Goal: Task Accomplishment & Management: Use online tool/utility

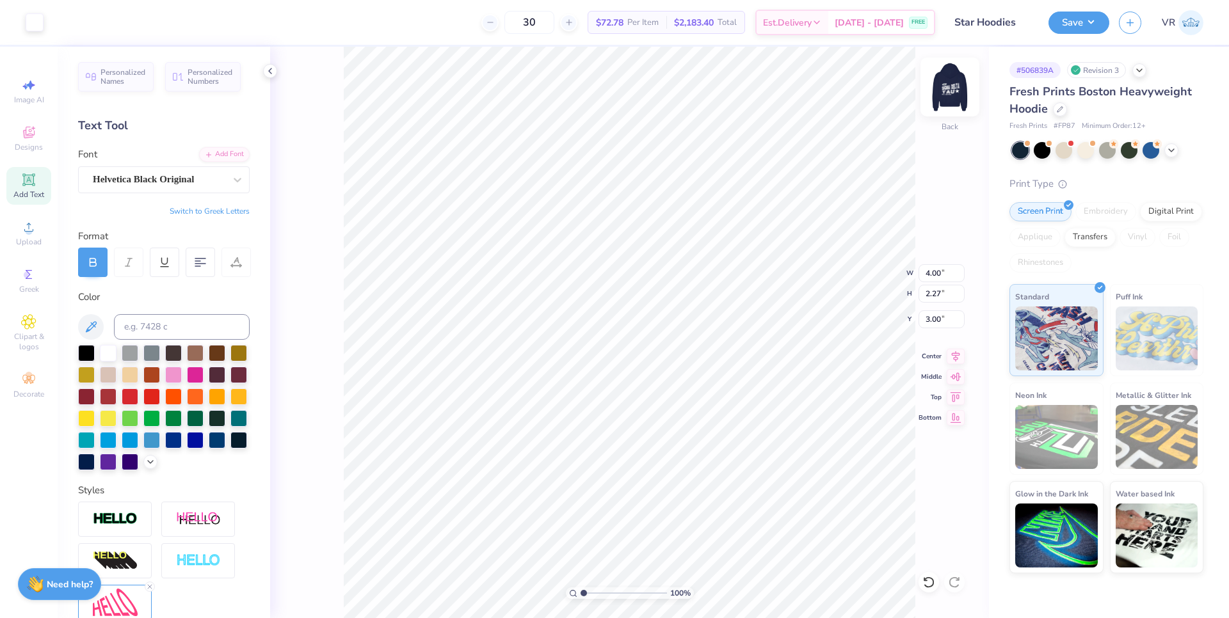
click at [956, 70] on img at bounding box center [949, 86] width 51 height 51
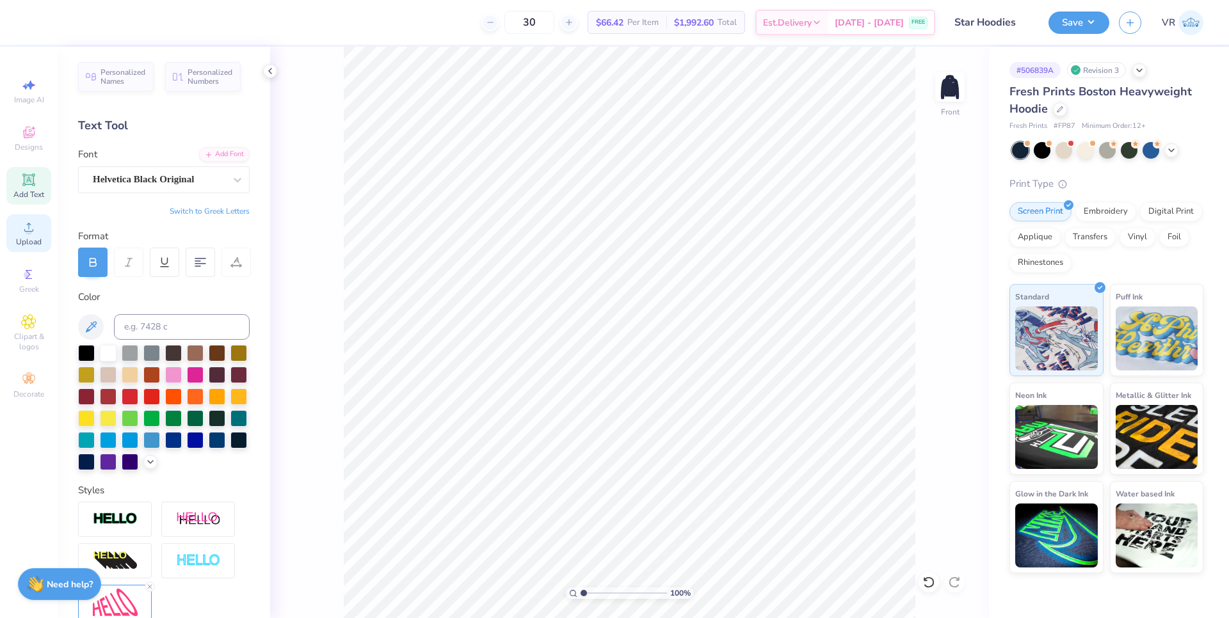
click at [33, 239] on span "Upload" at bounding box center [29, 242] width 26 height 10
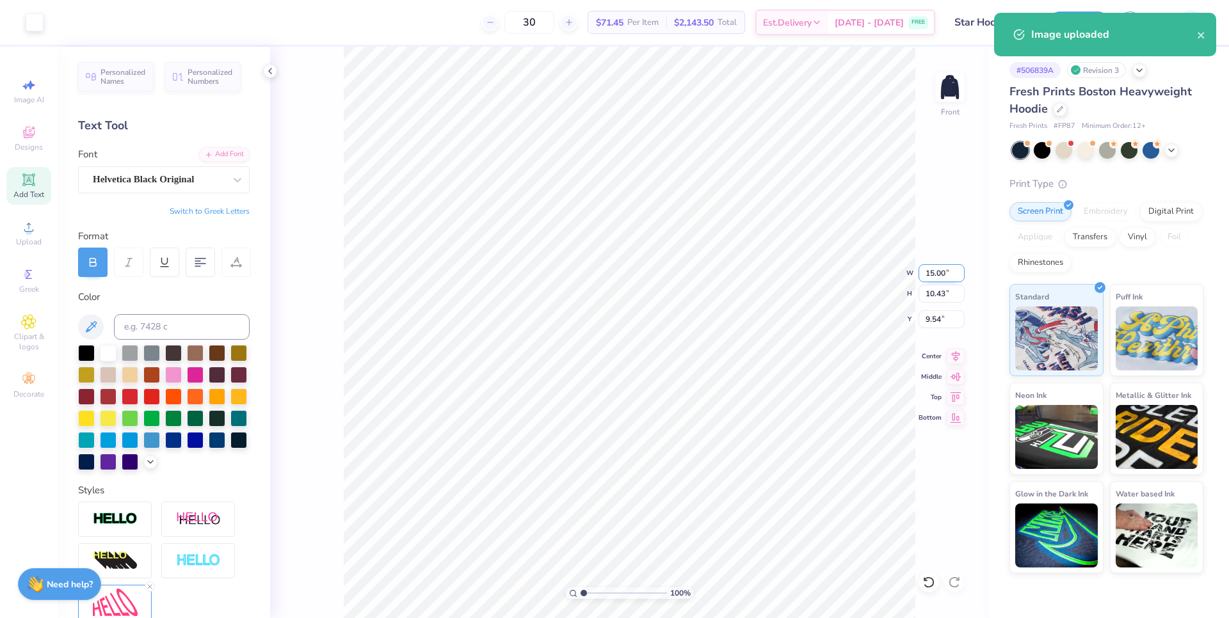
click at [931, 268] on input "15.00" at bounding box center [942, 273] width 46 height 18
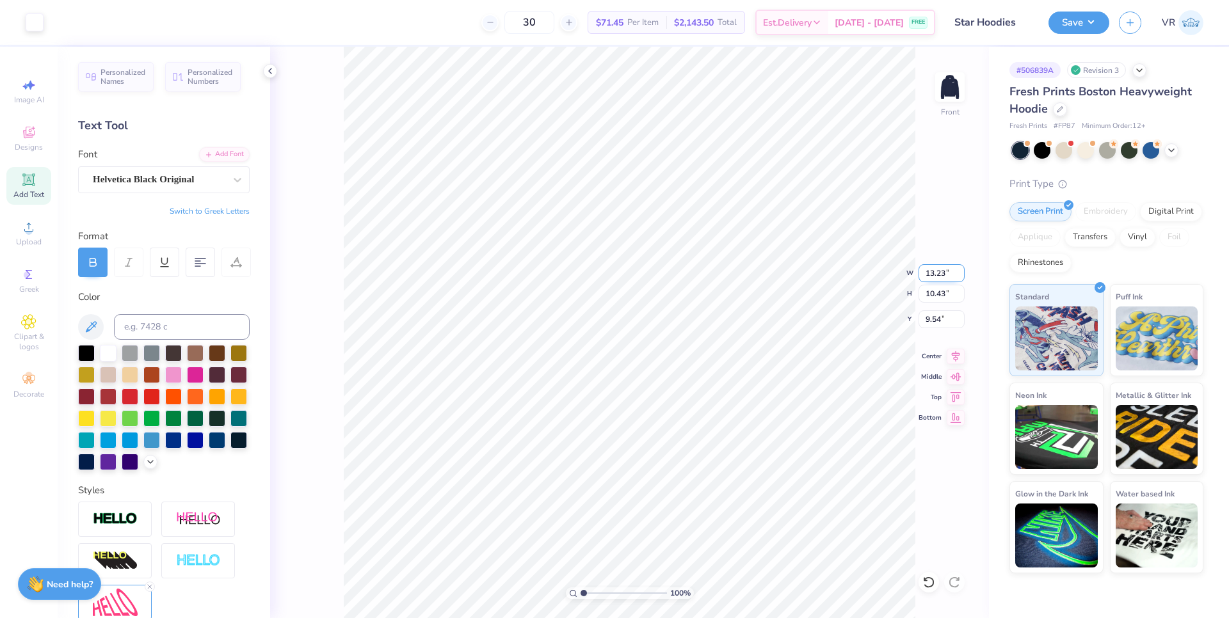
type input "13.23"
type input "9.20"
click at [930, 317] on input "10.15" at bounding box center [942, 319] width 46 height 18
type input "6.00"
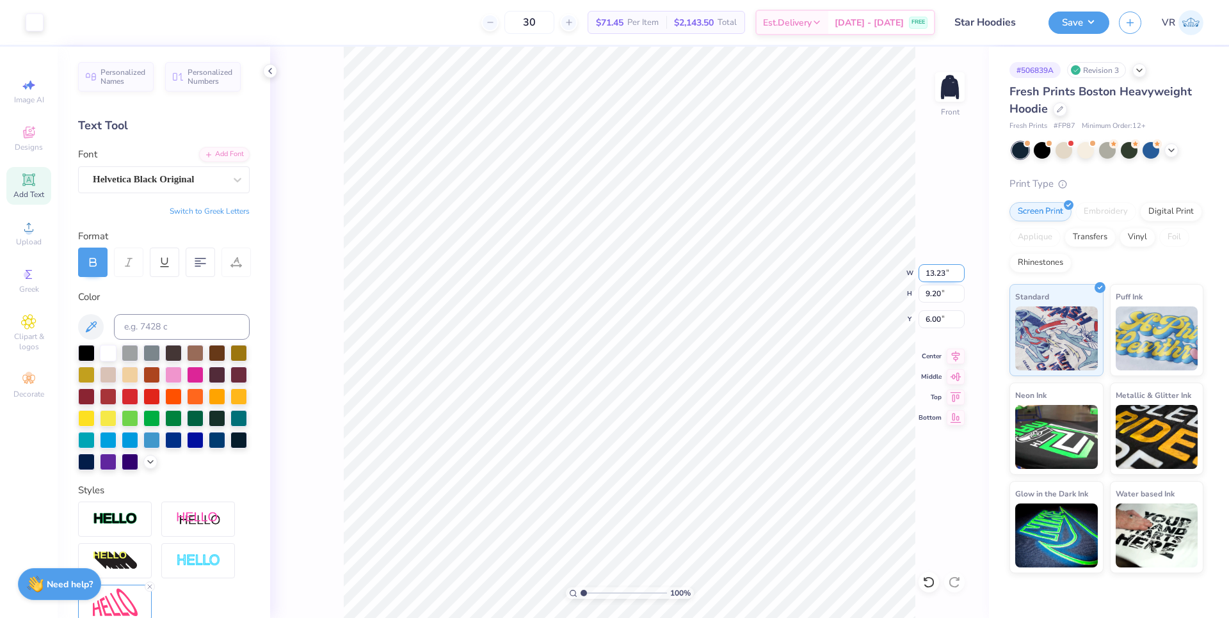
click at [931, 277] on input "13.23" at bounding box center [942, 273] width 46 height 18
type input "12.00"
type input "8.34"
type input "6.43"
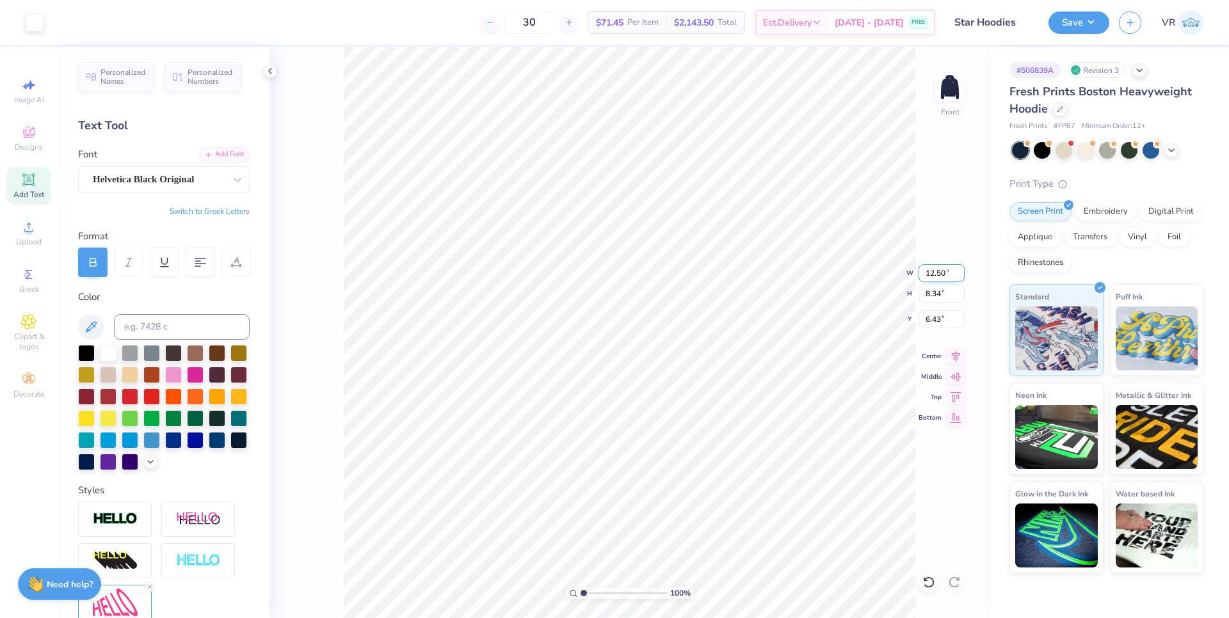
type input "12.50"
type input "8.69"
type input "6.25"
click at [930, 318] on input "6.25" at bounding box center [942, 319] width 46 height 18
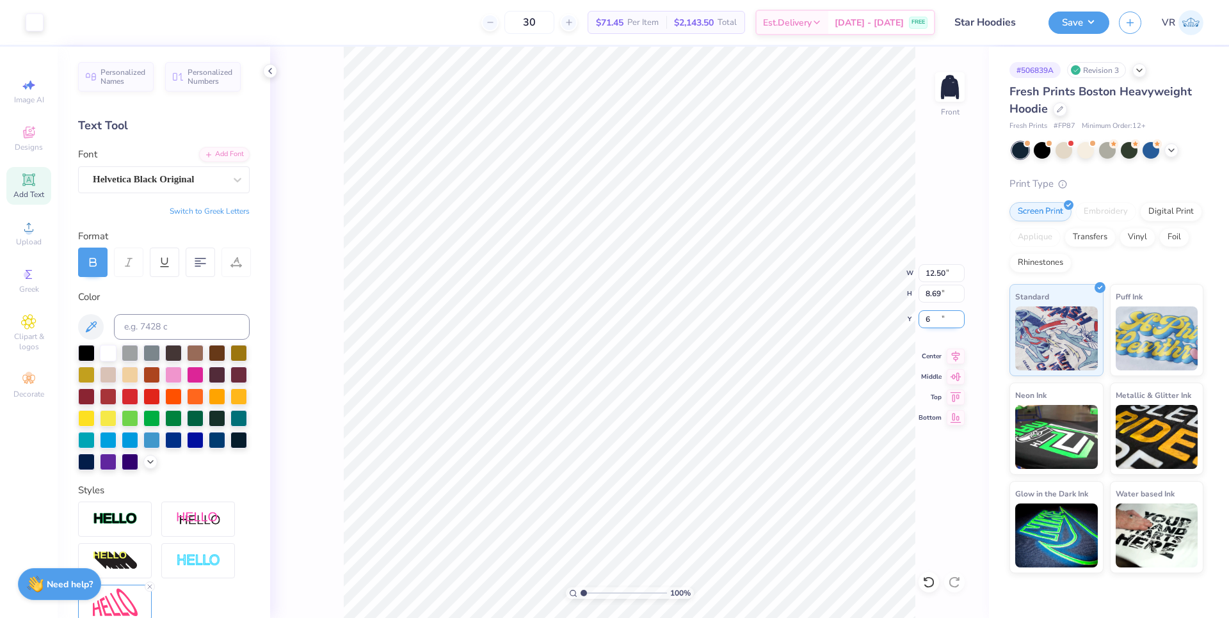
type input "6.00"
click at [956, 96] on img at bounding box center [949, 86] width 51 height 51
click at [958, 95] on img at bounding box center [949, 86] width 51 height 51
click at [35, 232] on icon at bounding box center [28, 227] width 15 height 15
click at [16, 229] on div "Upload" at bounding box center [28, 233] width 45 height 38
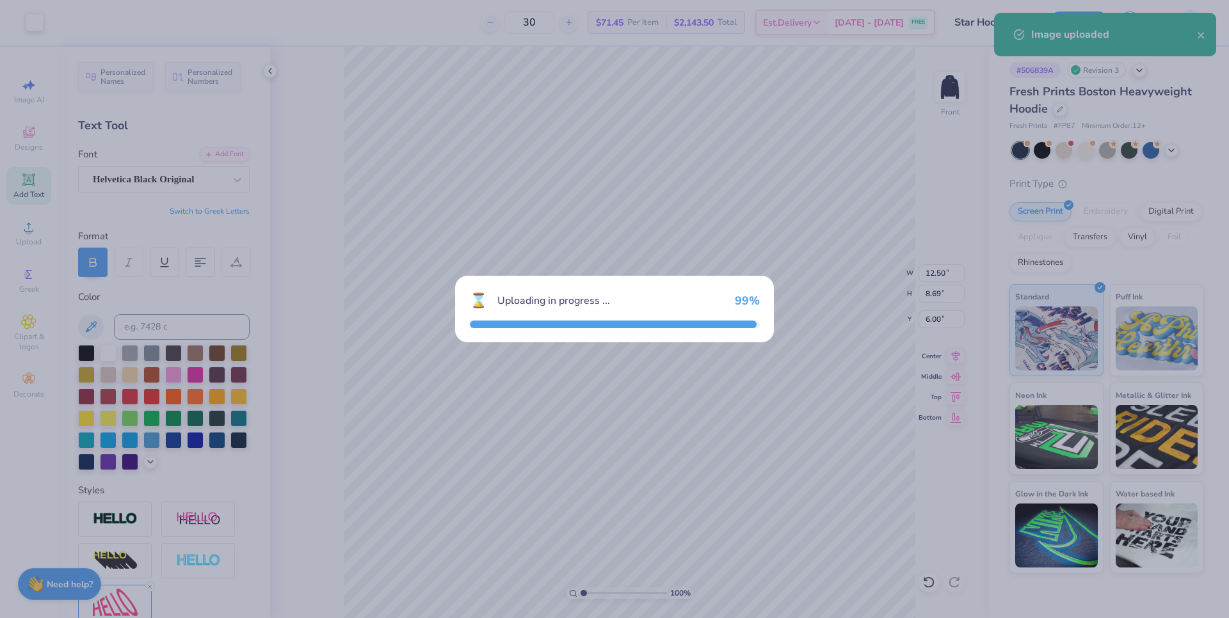
type input "15.00"
type input "10.42"
type input "9.54"
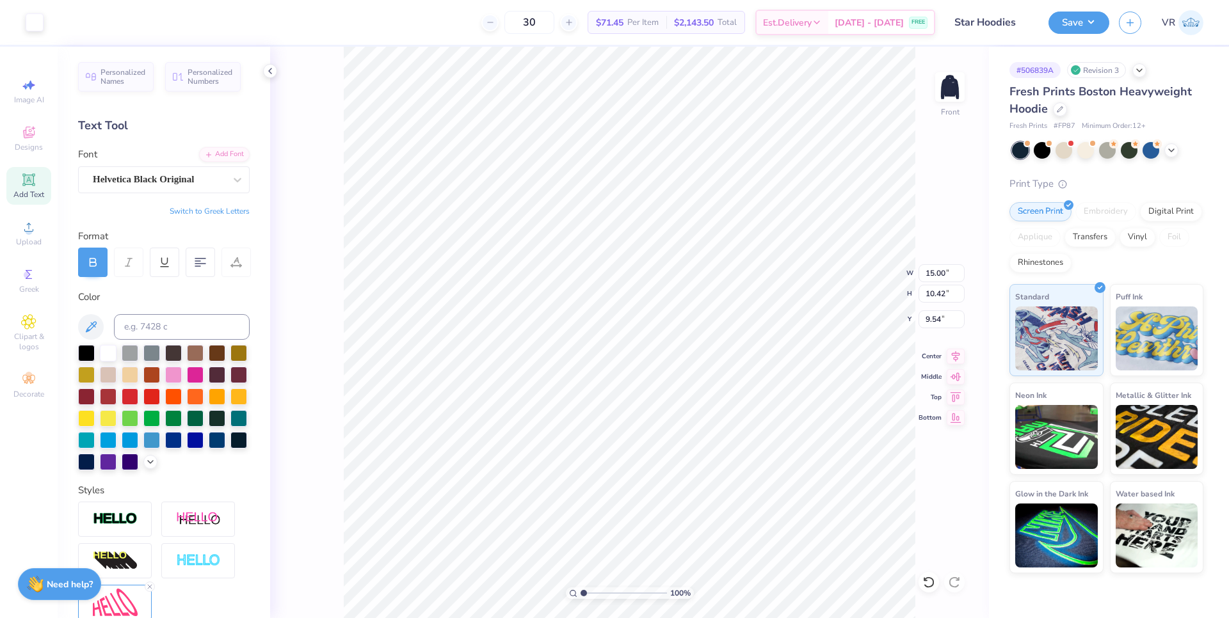
type input "12.50"
type input "8.69"
type input "6.00"
click at [928, 275] on input "15.00" at bounding box center [942, 273] width 46 height 18
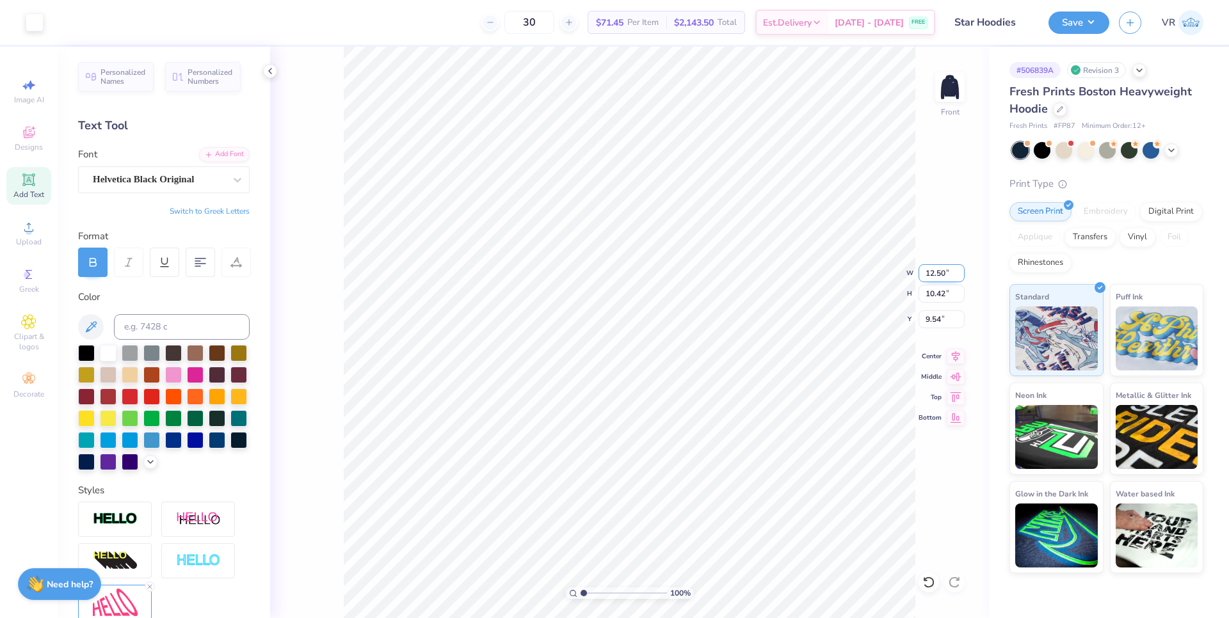
type input "12.50"
type input "8.69"
click at [936, 322] on input "10.41" at bounding box center [942, 319] width 46 height 18
type input "6.00"
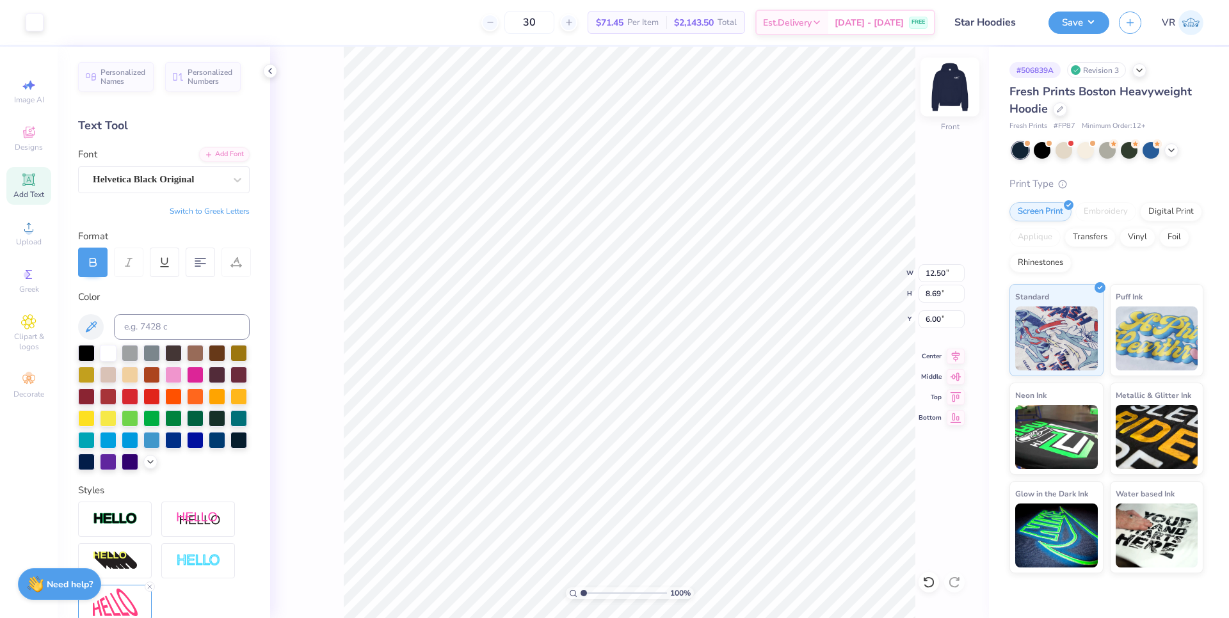
click at [958, 87] on img at bounding box center [949, 86] width 51 height 51
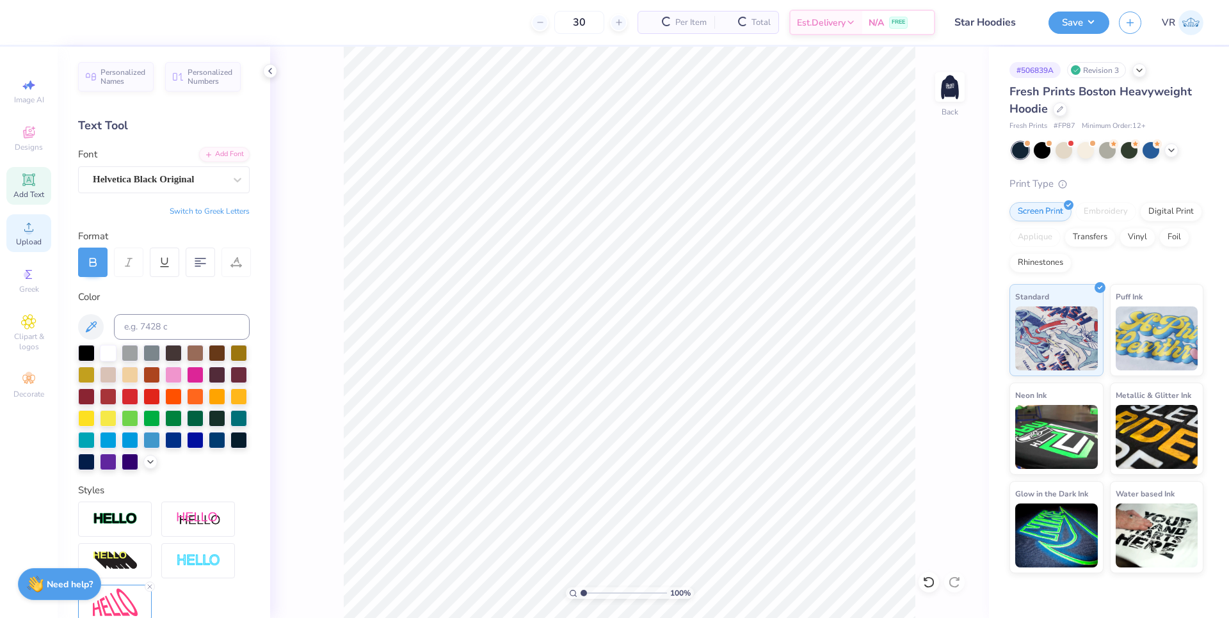
click at [25, 242] on span "Upload" at bounding box center [29, 242] width 26 height 10
drag, startPoint x: 16, startPoint y: 456, endPoint x: 17, endPoint y: 435, distance: 21.8
click at [17, 456] on div "Image AI Designs Add Text Upload Greek Clipart & logos Decorate" at bounding box center [29, 333] width 58 height 572
click at [22, 241] on span "Upload" at bounding box center [29, 242] width 26 height 10
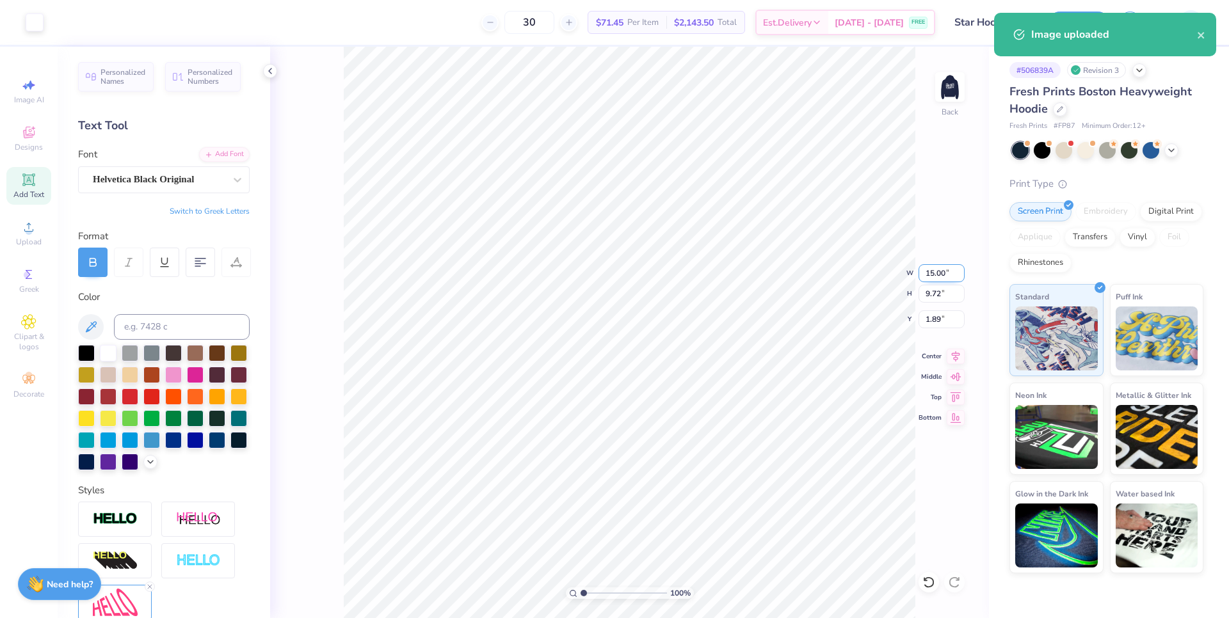
click at [931, 277] on input "15.00" at bounding box center [942, 273] width 46 height 18
type input "4.00"
type input "2.59"
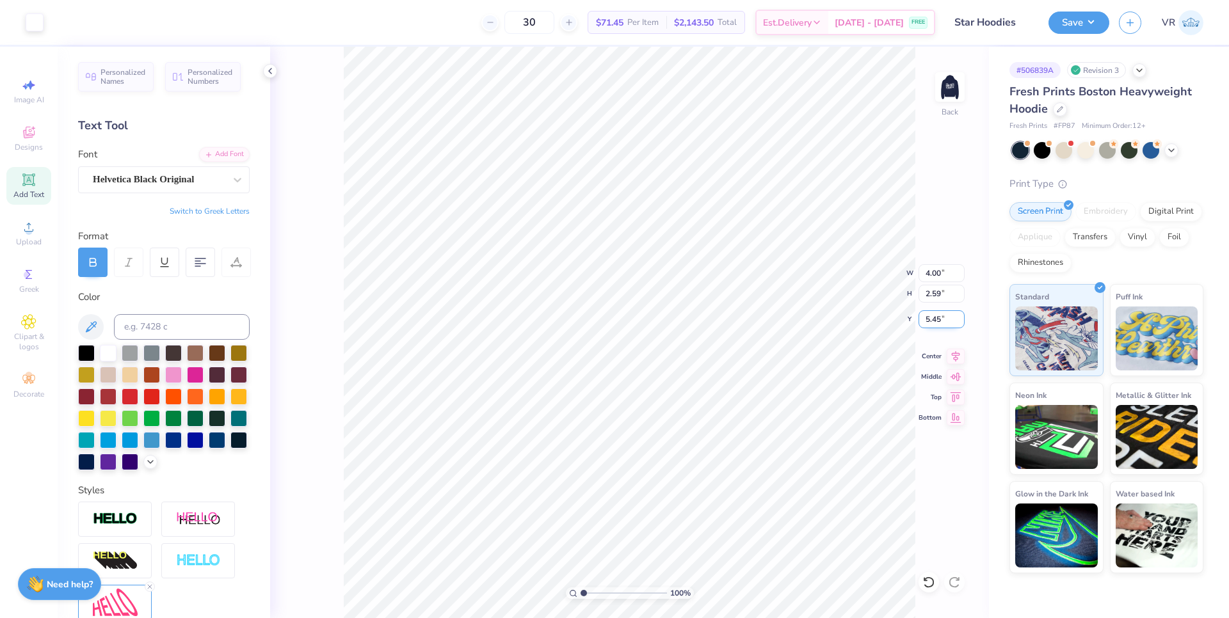
click at [931, 318] on input "5.45" at bounding box center [942, 319] width 46 height 18
type input "3.00"
click at [961, 77] on img at bounding box center [949, 86] width 51 height 51
click at [936, 322] on input "6.06" at bounding box center [942, 319] width 46 height 18
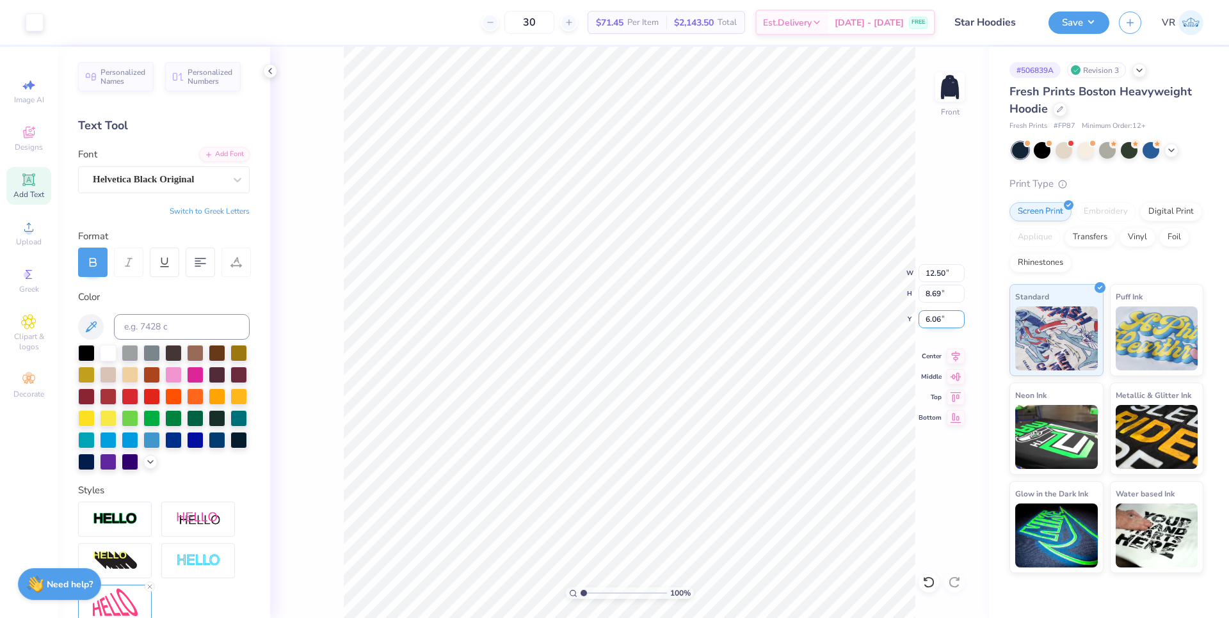
click at [936, 322] on input "6.06" at bounding box center [942, 319] width 46 height 18
type input "6.00"
click at [954, 84] on img at bounding box center [949, 86] width 51 height 51
click at [1101, 28] on button "Save" at bounding box center [1079, 21] width 61 height 22
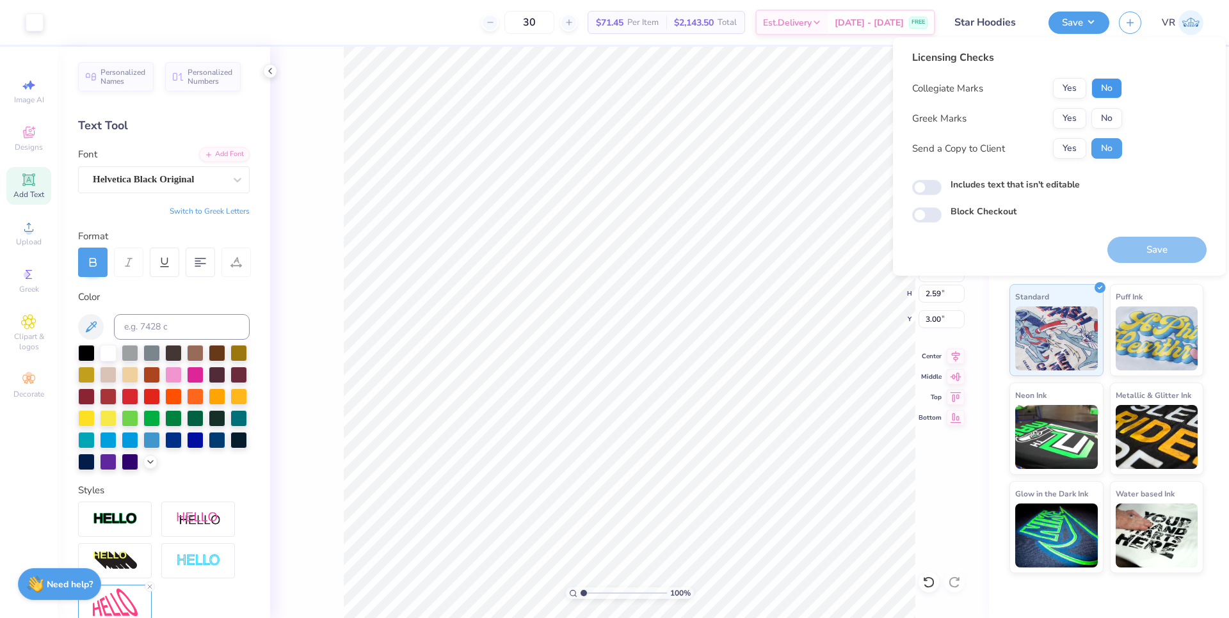
click at [1107, 92] on button "No" at bounding box center [1106, 88] width 31 height 20
click at [1071, 125] on button "Yes" at bounding box center [1069, 118] width 33 height 20
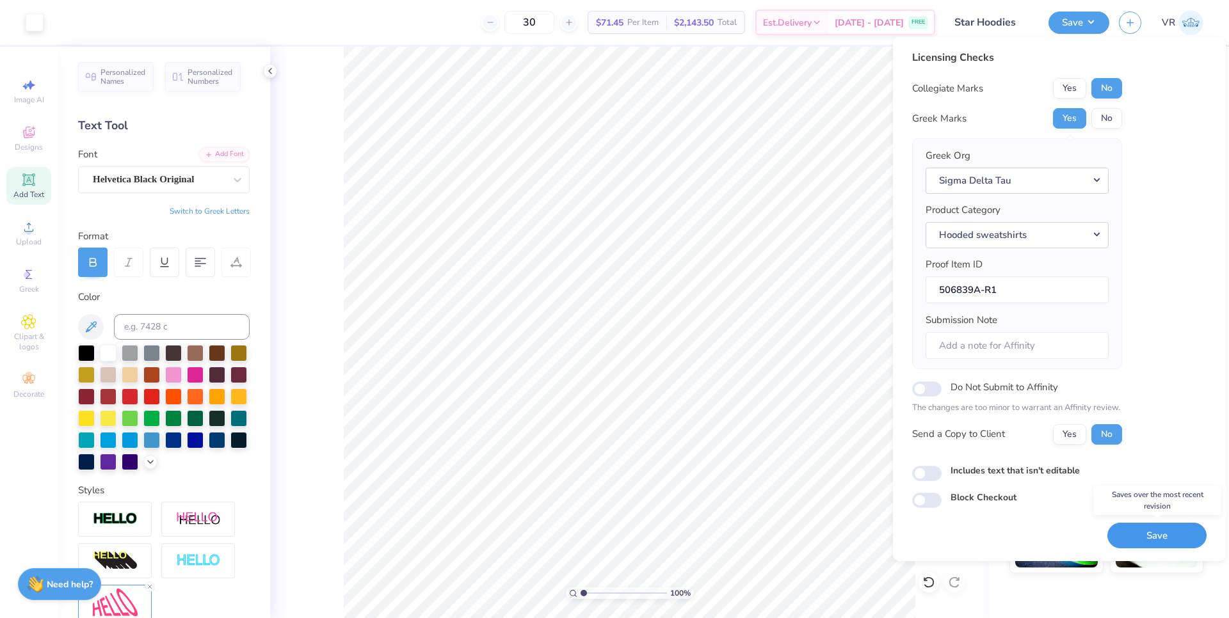
click at [1148, 535] on button "Save" at bounding box center [1156, 536] width 99 height 26
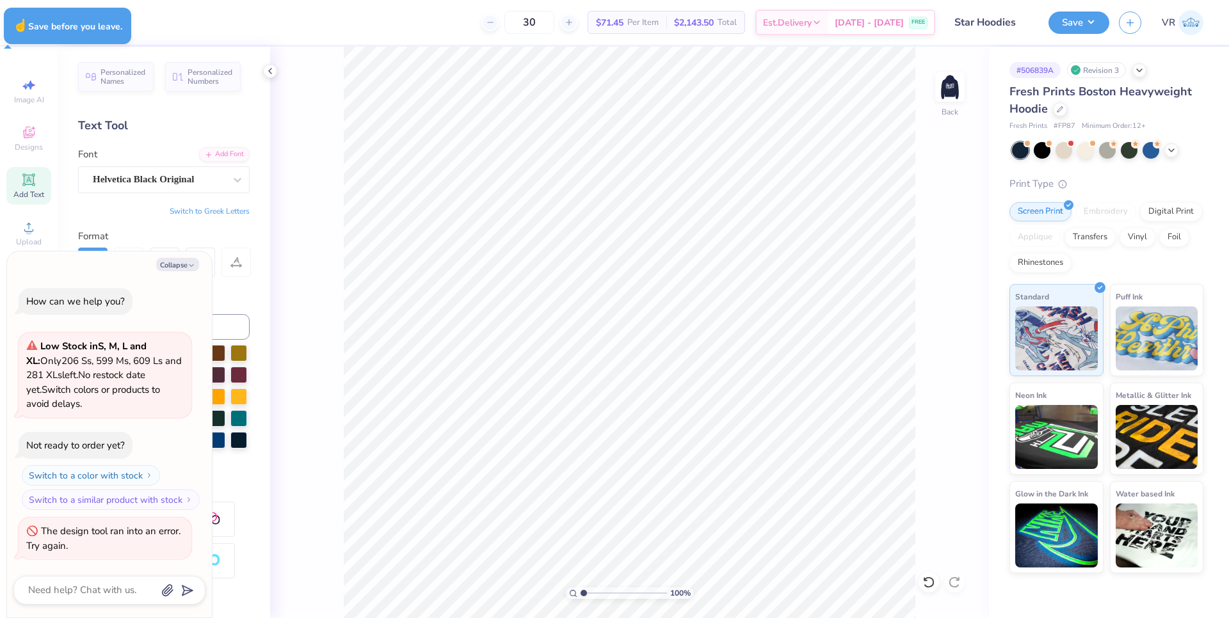
type textarea "x"
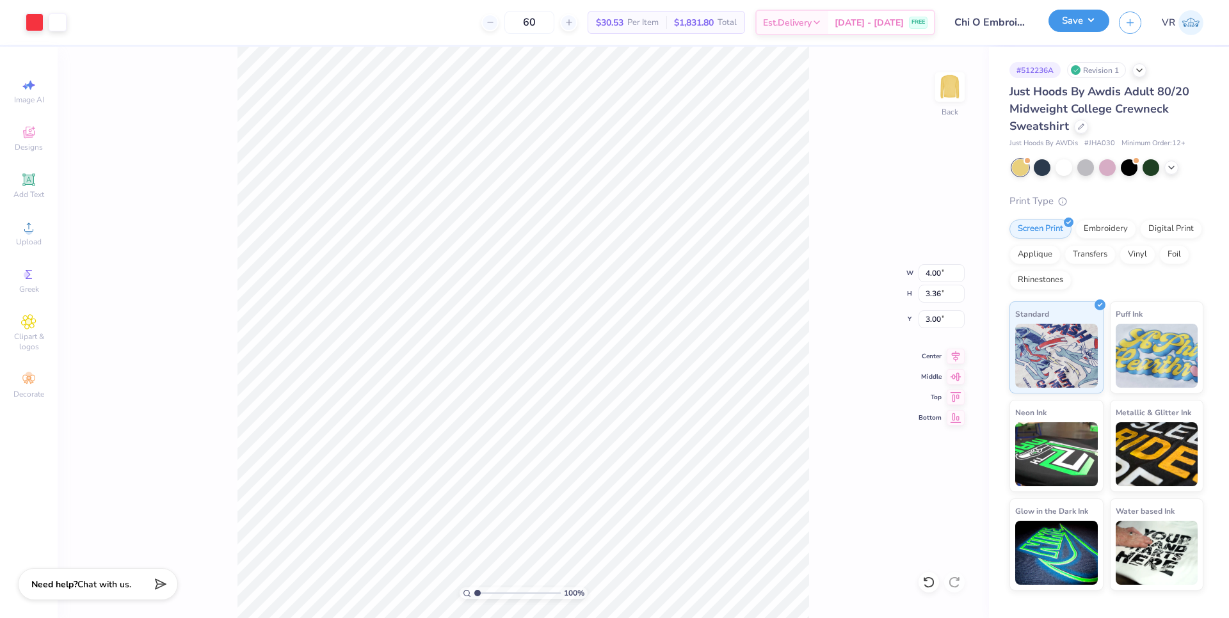
click at [1075, 28] on button "Save" at bounding box center [1079, 21] width 61 height 22
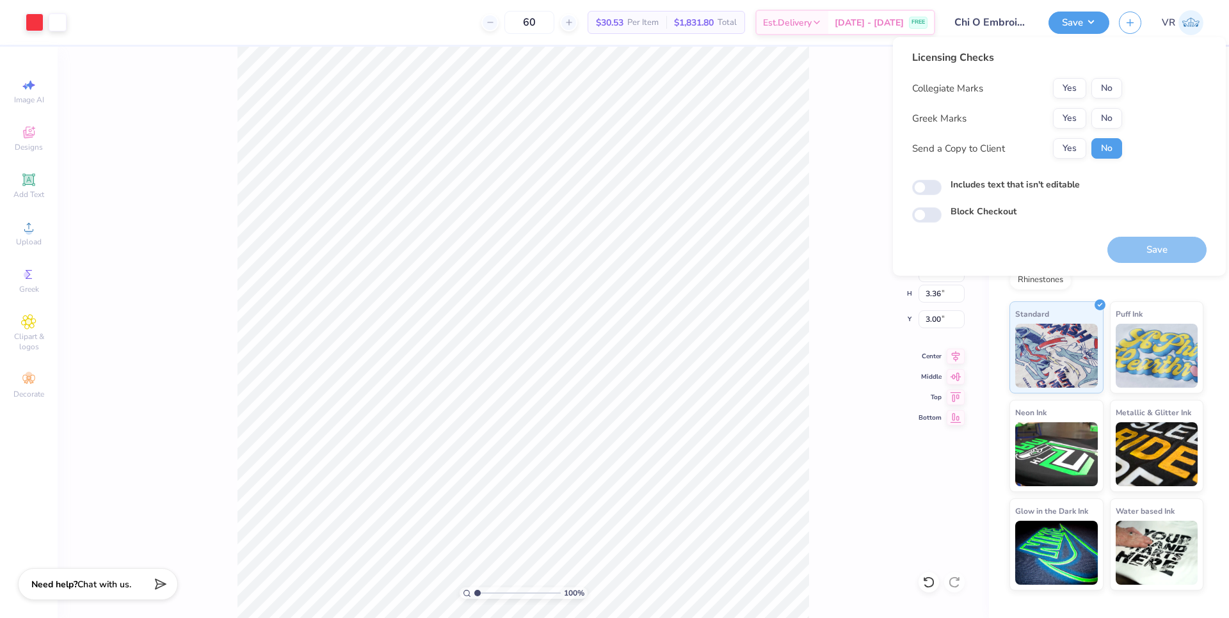
click at [1046, 110] on div "Greek Marks Yes No" at bounding box center [1017, 118] width 210 height 20
click at [1063, 118] on button "Yes" at bounding box center [1069, 118] width 33 height 20
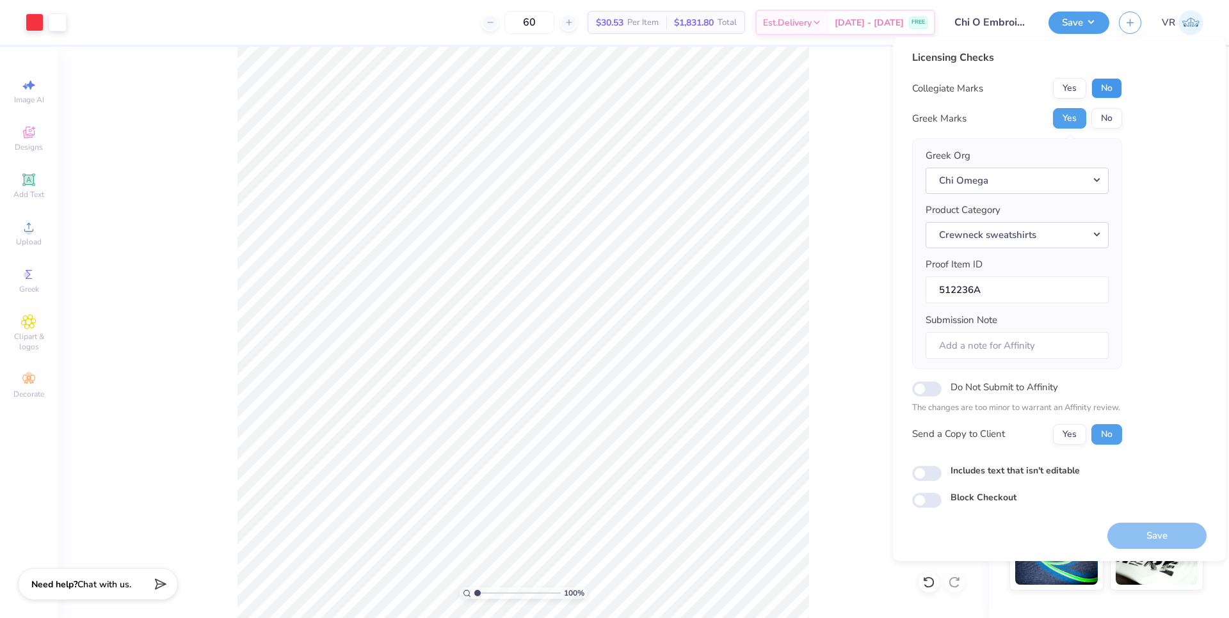
click at [1104, 90] on button "No" at bounding box center [1106, 88] width 31 height 20
click at [1146, 531] on button "Save" at bounding box center [1156, 536] width 99 height 26
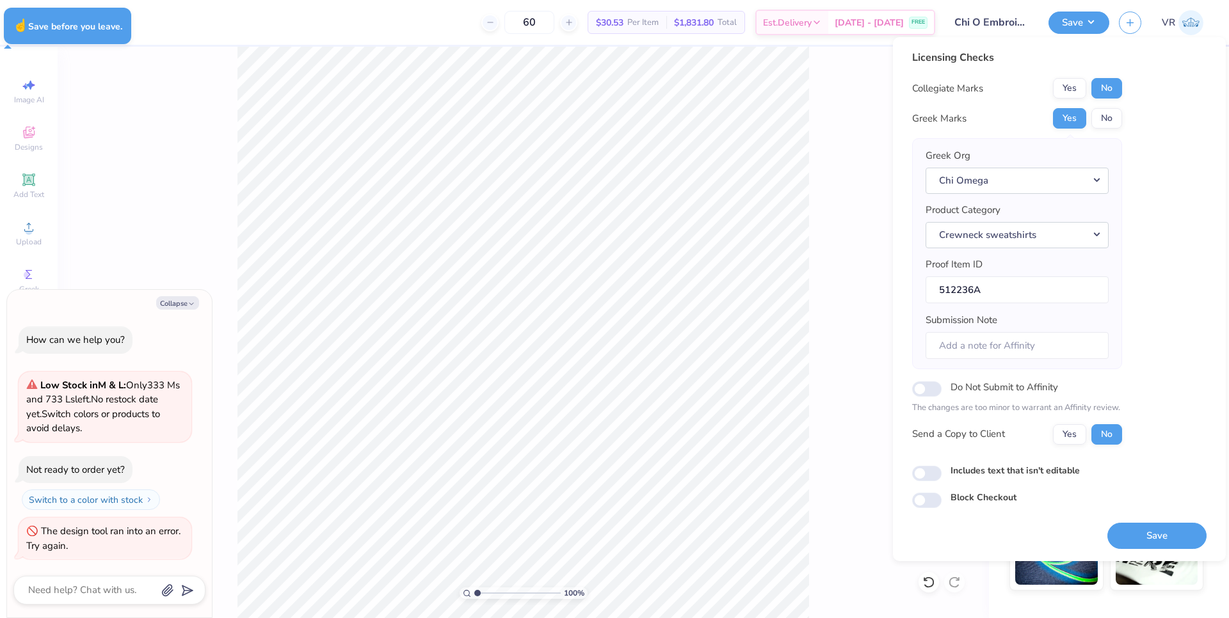
type textarea "x"
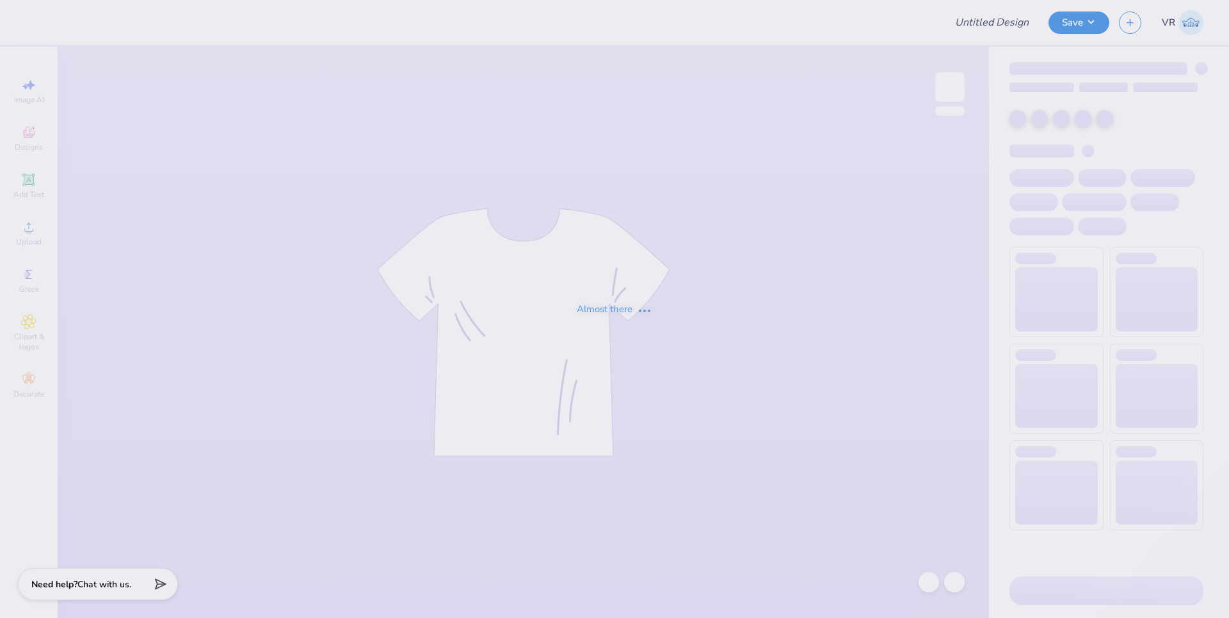
type input "sk white n red baby tee"
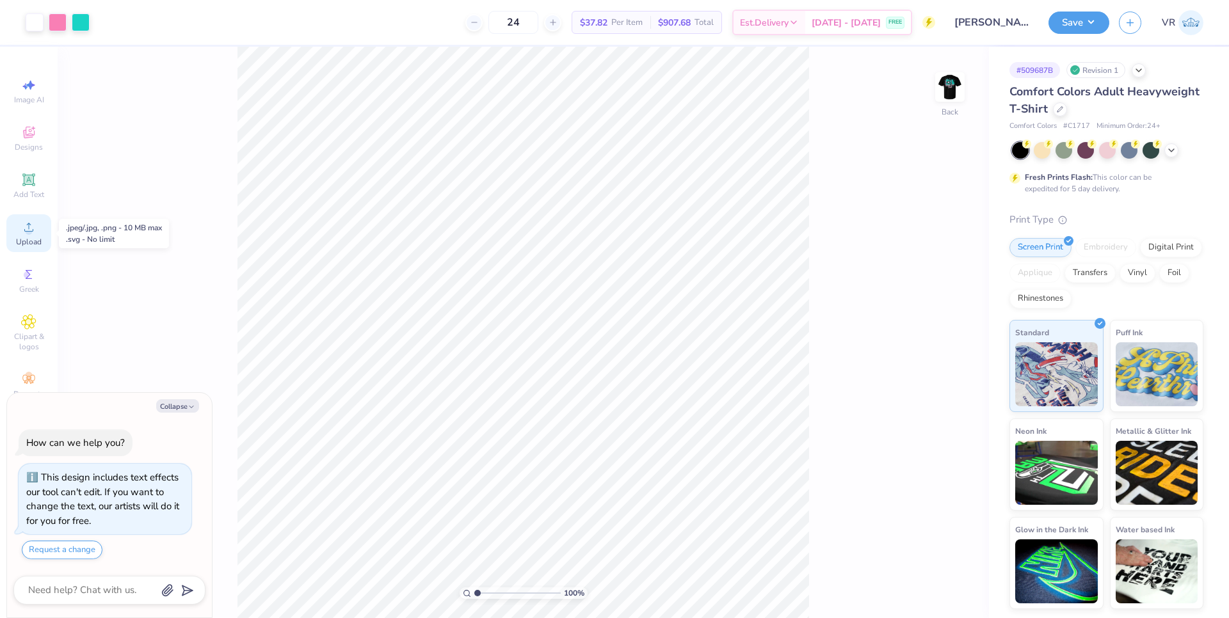
click at [26, 239] on span "Upload" at bounding box center [29, 242] width 26 height 10
click at [36, 227] on div "Upload" at bounding box center [28, 233] width 45 height 38
click at [933, 268] on input "8.76" at bounding box center [942, 273] width 46 height 18
type textarea "x"
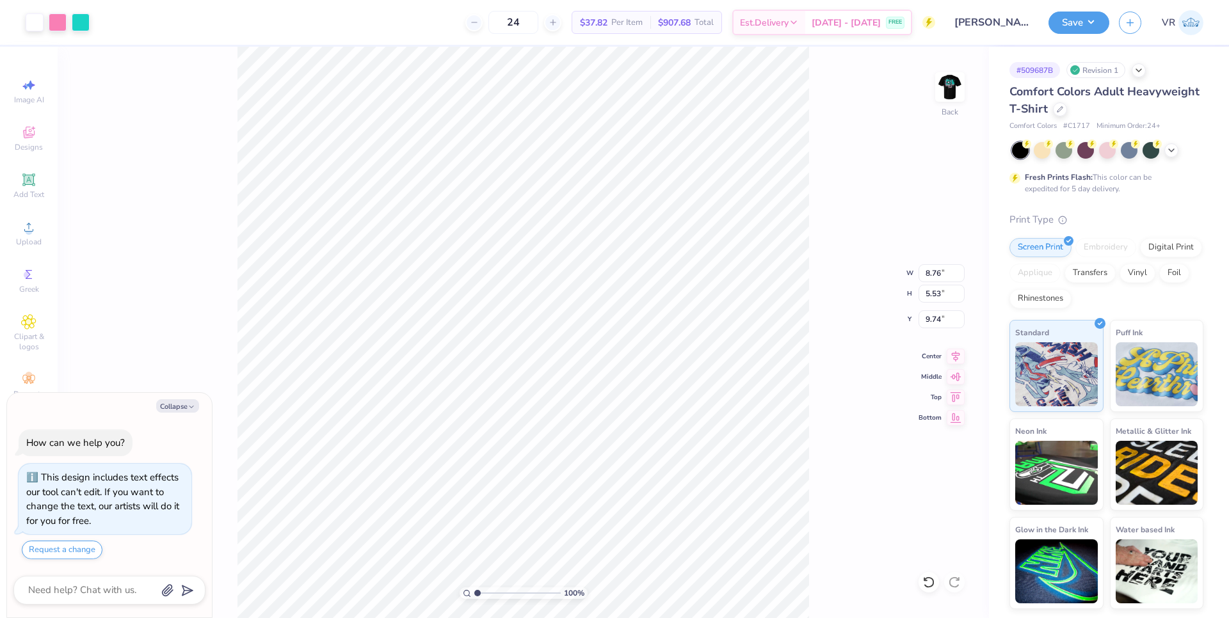
type input "4.00"
type input "2.52"
type input "3.00"
type textarea "x"
type input "8.76"
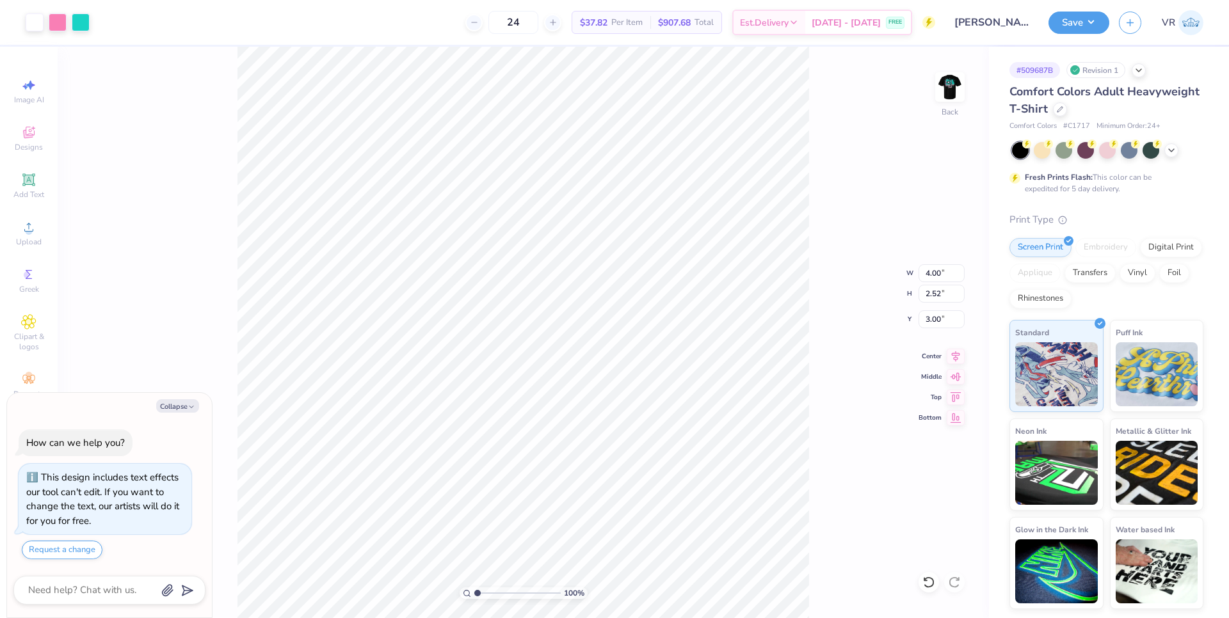
type input "5.53"
type input "9.74"
click at [926, 277] on input "8.76" at bounding box center [942, 273] width 46 height 18
type input "4"
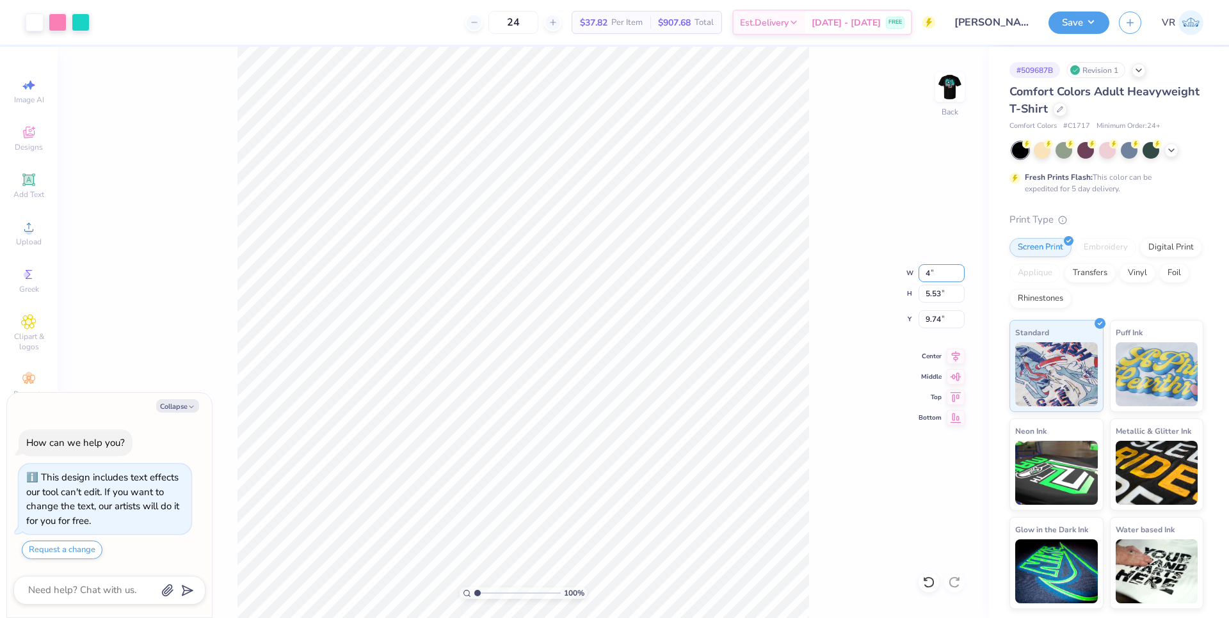
type textarea "x"
type input "4.00"
type input "2.52"
type input "11.24"
type textarea "x"
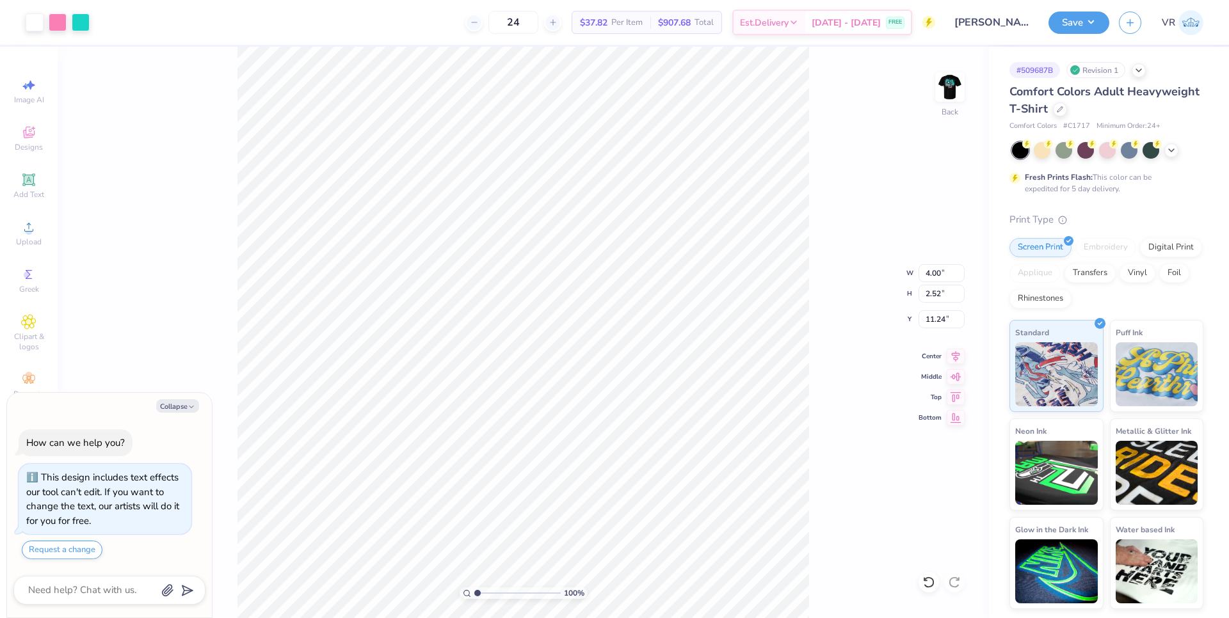
type input "3.00"
type textarea "x"
type input "11.24"
type textarea "x"
type input "3.00"
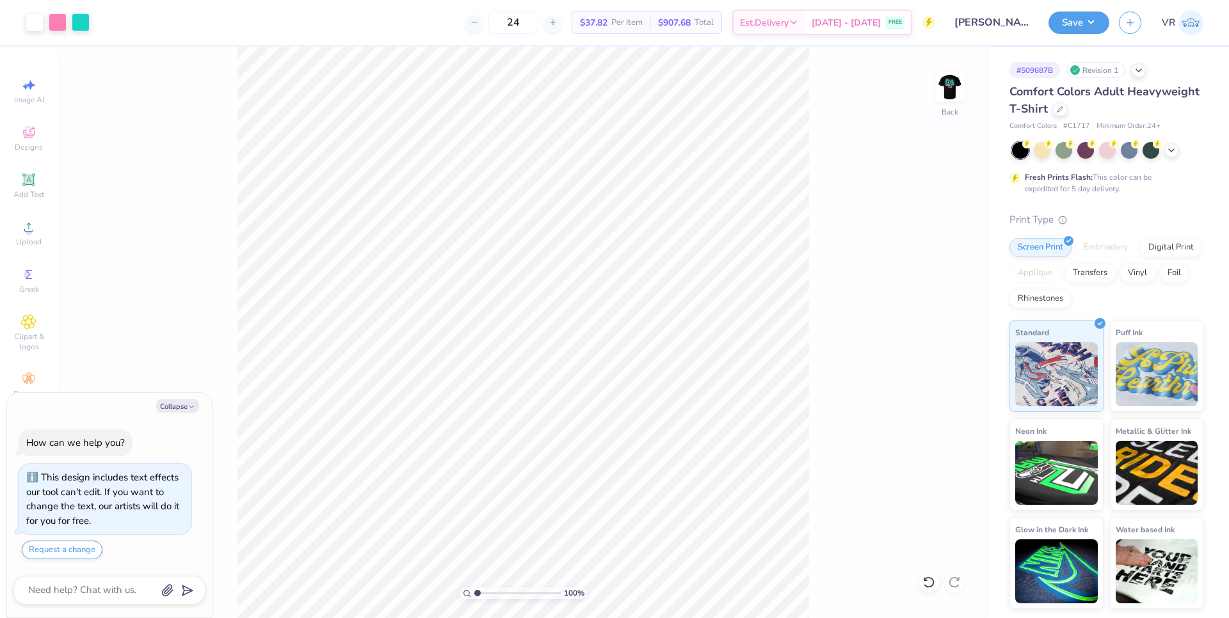
type textarea "x"
click at [936, 321] on input "11.24" at bounding box center [942, 319] width 46 height 18
type input "3"
type textarea "x"
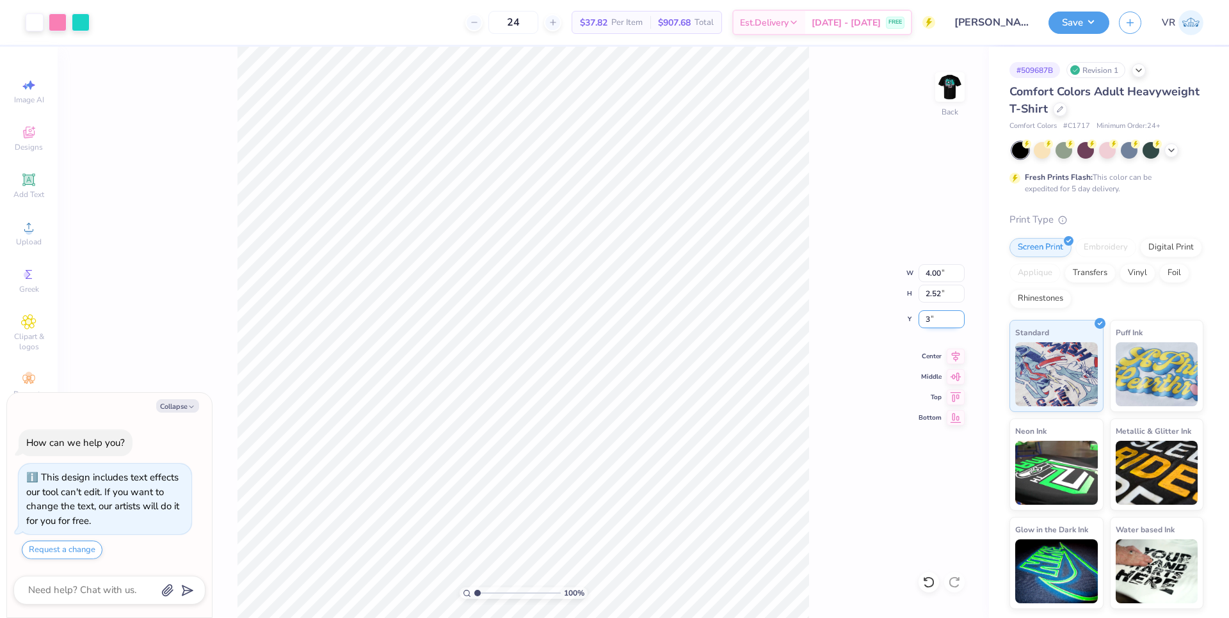
type input "3.00"
click at [950, 91] on img at bounding box center [949, 86] width 51 height 51
click at [1076, 29] on button "Save" at bounding box center [1079, 21] width 61 height 22
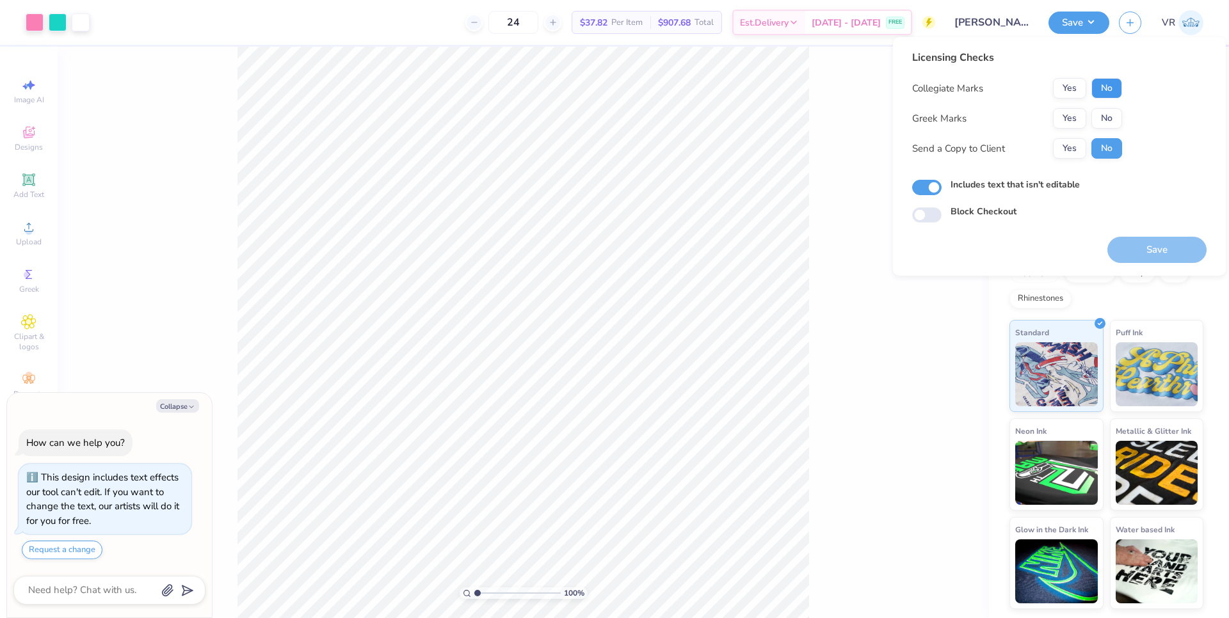
click at [1108, 90] on button "No" at bounding box center [1106, 88] width 31 height 20
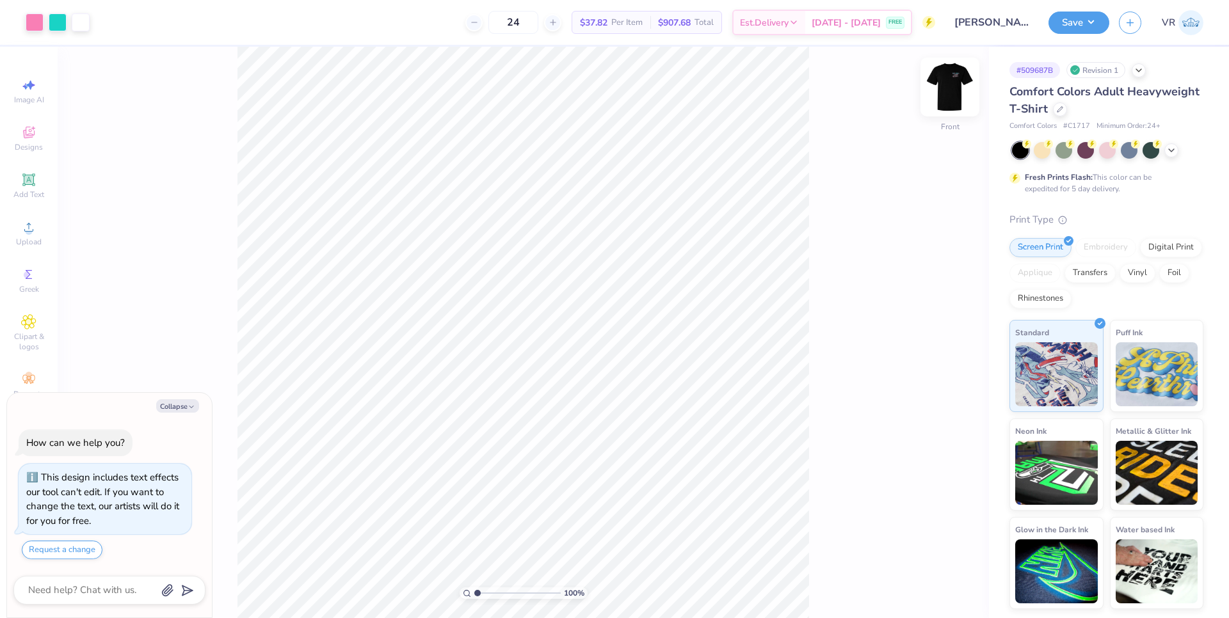
click at [951, 97] on img at bounding box center [949, 86] width 51 height 51
click at [1072, 19] on button "Save" at bounding box center [1079, 21] width 61 height 22
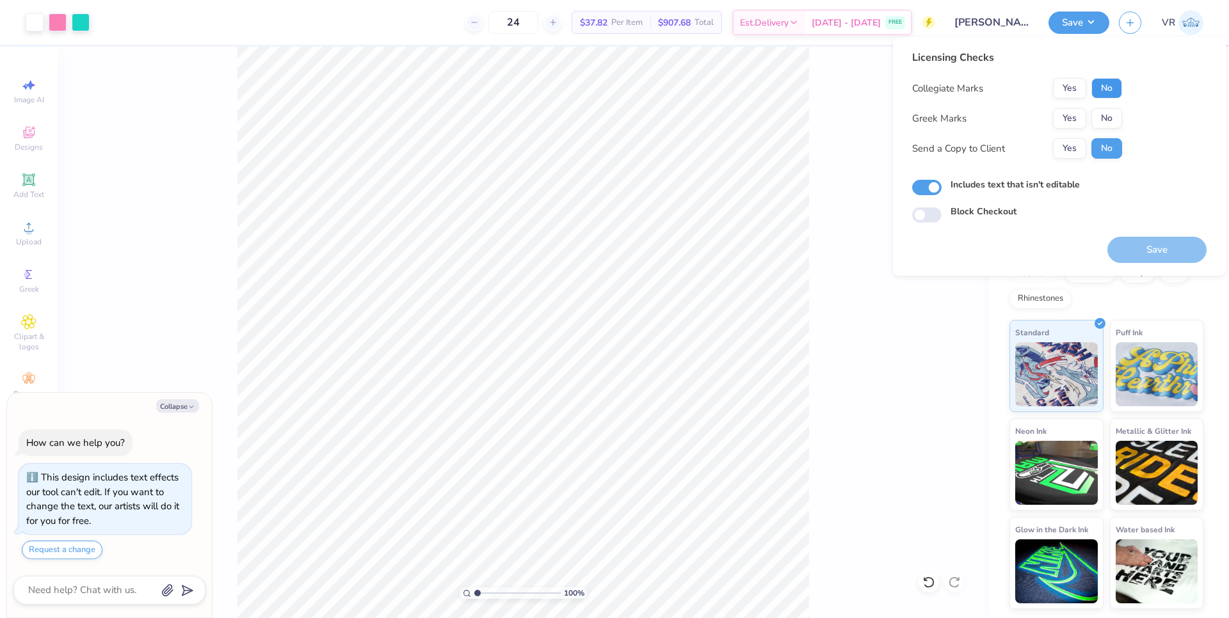
click at [1109, 81] on button "No" at bounding box center [1106, 88] width 31 height 20
click at [1078, 111] on button "Yes" at bounding box center [1069, 118] width 33 height 20
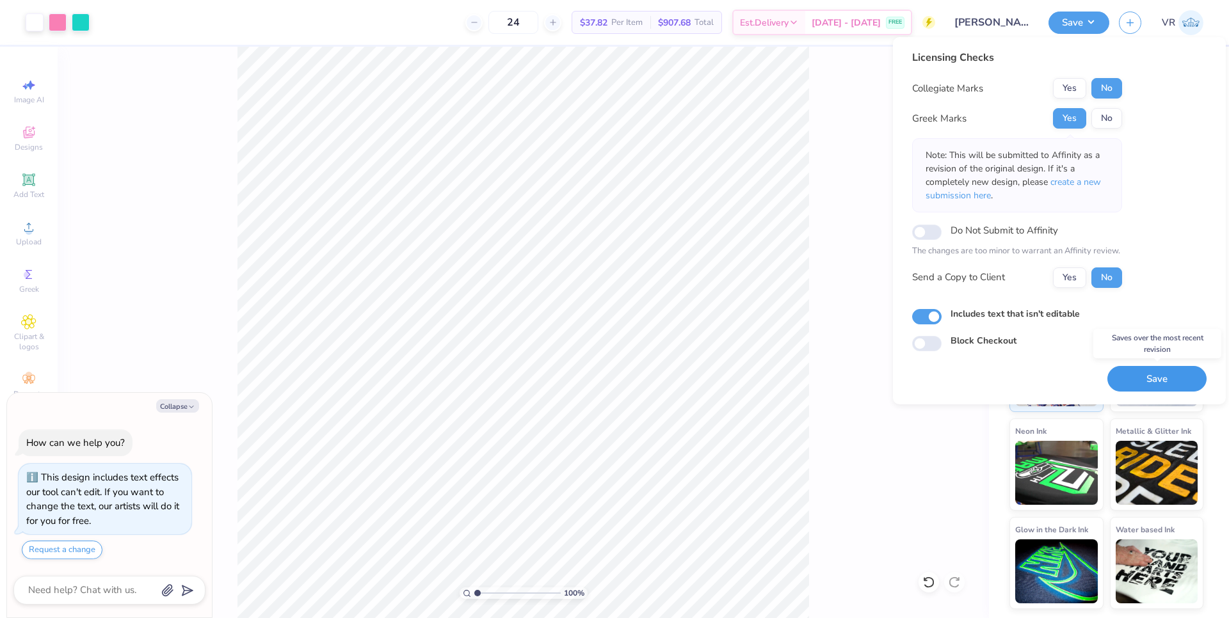
click at [1135, 376] on button "Save" at bounding box center [1156, 379] width 99 height 26
type textarea "x"
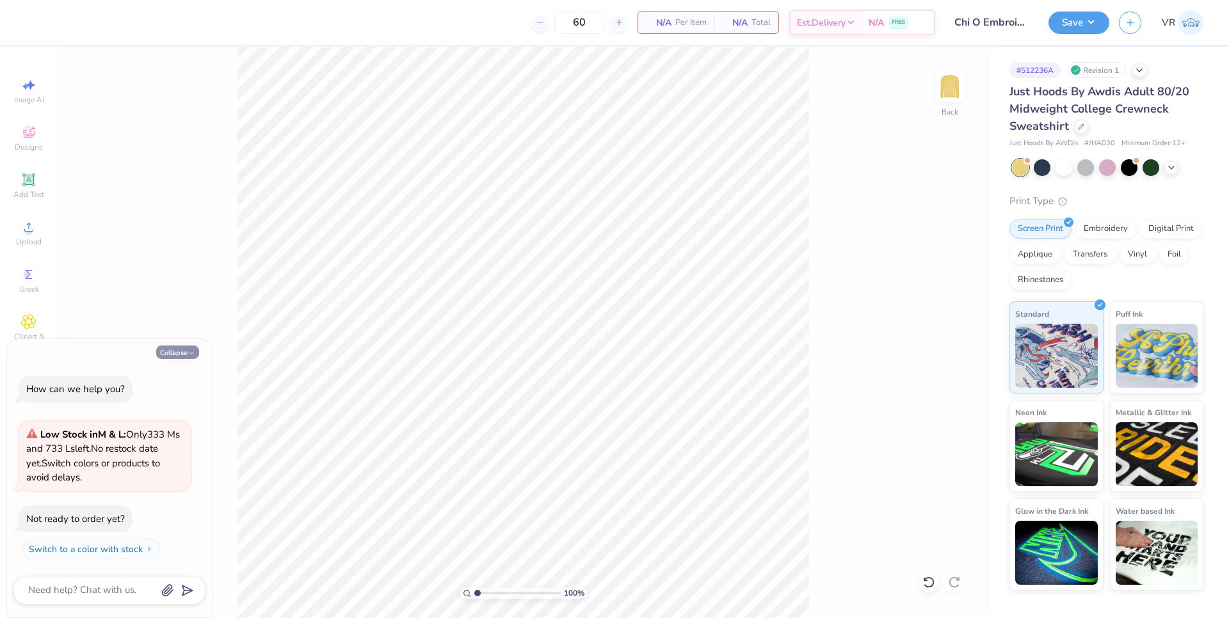
click at [188, 355] on icon "button" at bounding box center [192, 354] width 8 height 8
type textarea "x"
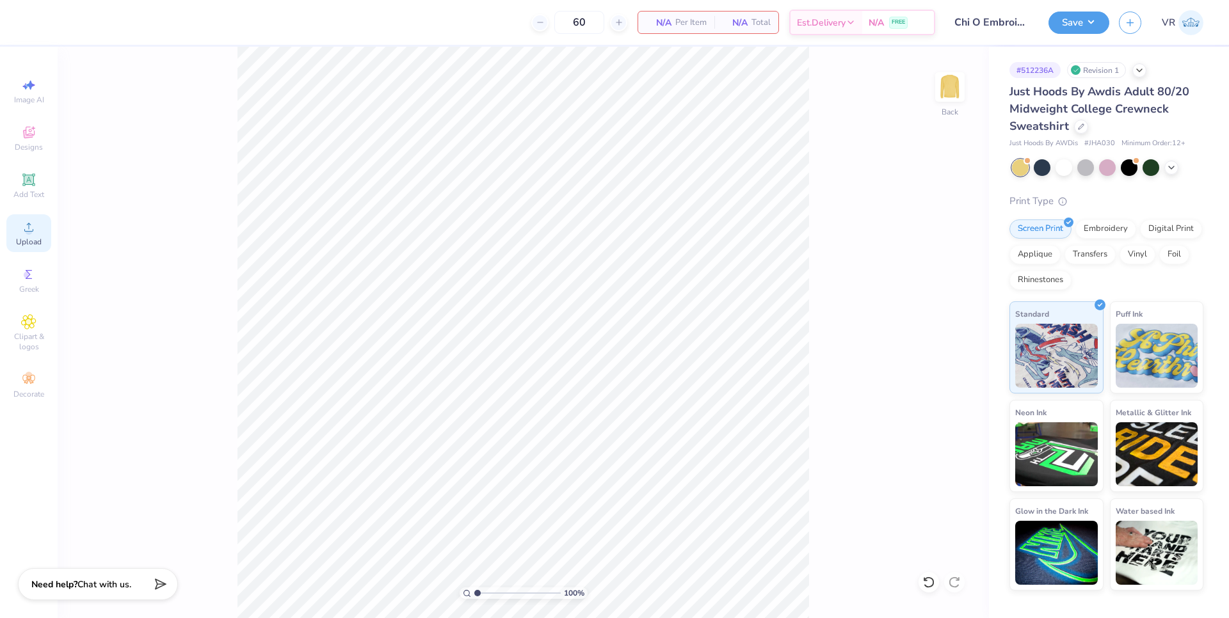
click at [33, 240] on span "Upload" at bounding box center [29, 242] width 26 height 10
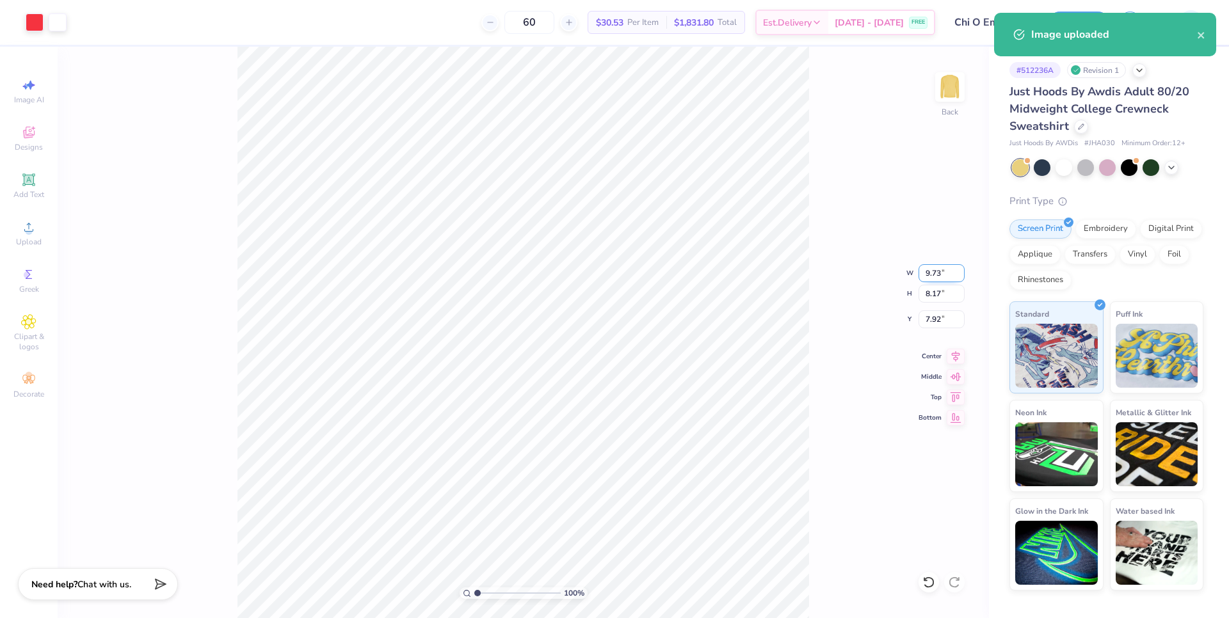
click at [933, 269] on input "9.73" at bounding box center [942, 273] width 46 height 18
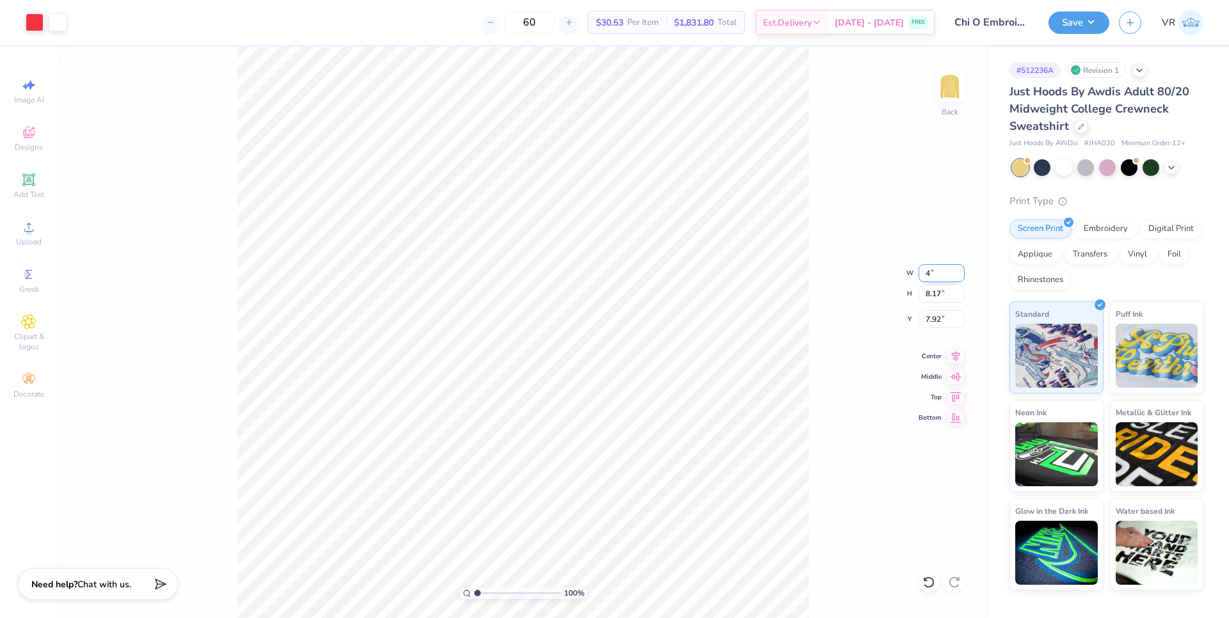
type input "4.00"
type input "3.36"
click at [936, 322] on input "10.32" at bounding box center [942, 319] width 46 height 18
type input "3.00"
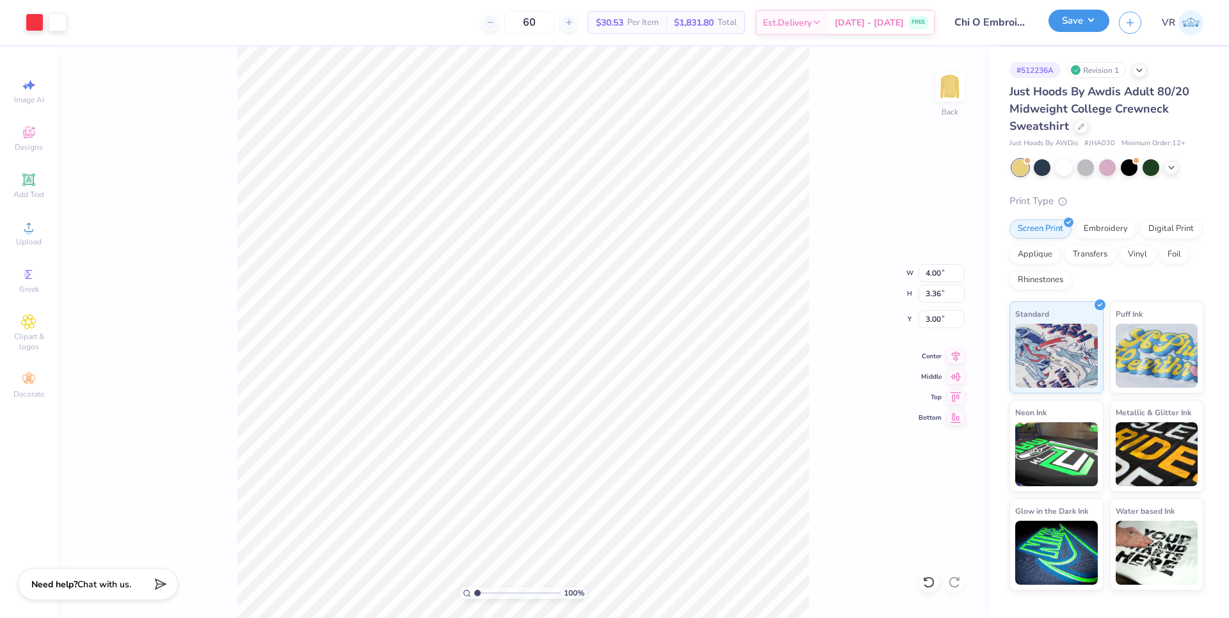
click at [1095, 21] on button "Save" at bounding box center [1079, 21] width 61 height 22
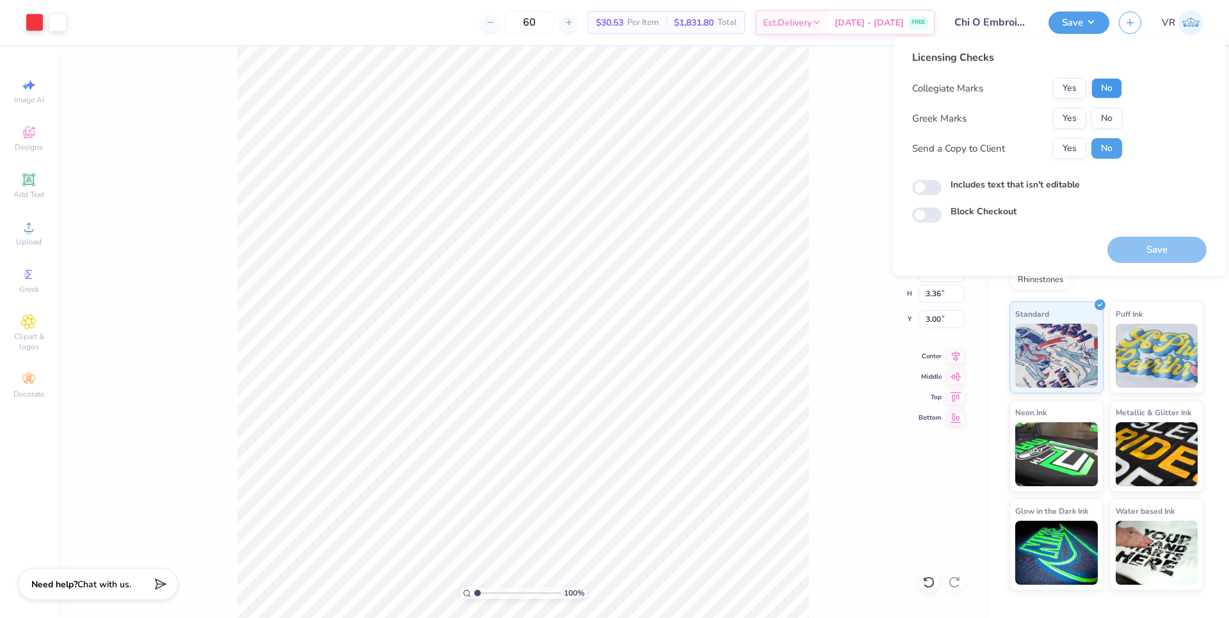
click at [1116, 89] on button "No" at bounding box center [1106, 88] width 31 height 20
click at [1076, 126] on button "Yes" at bounding box center [1069, 118] width 33 height 20
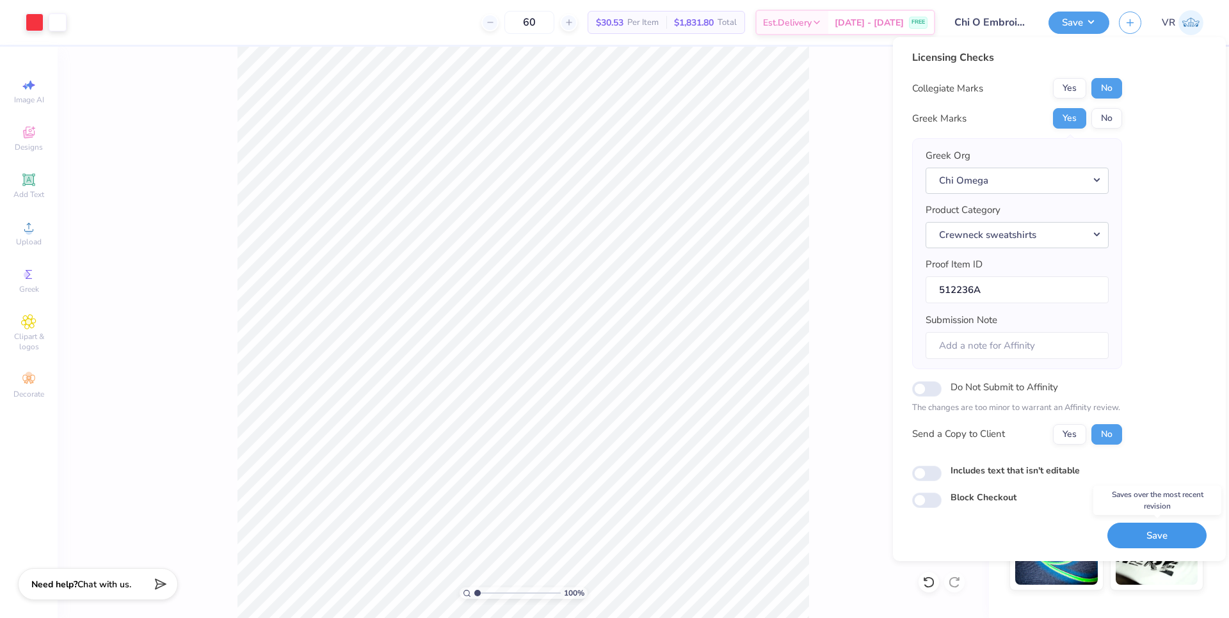
click at [1155, 543] on button "Save" at bounding box center [1156, 536] width 99 height 26
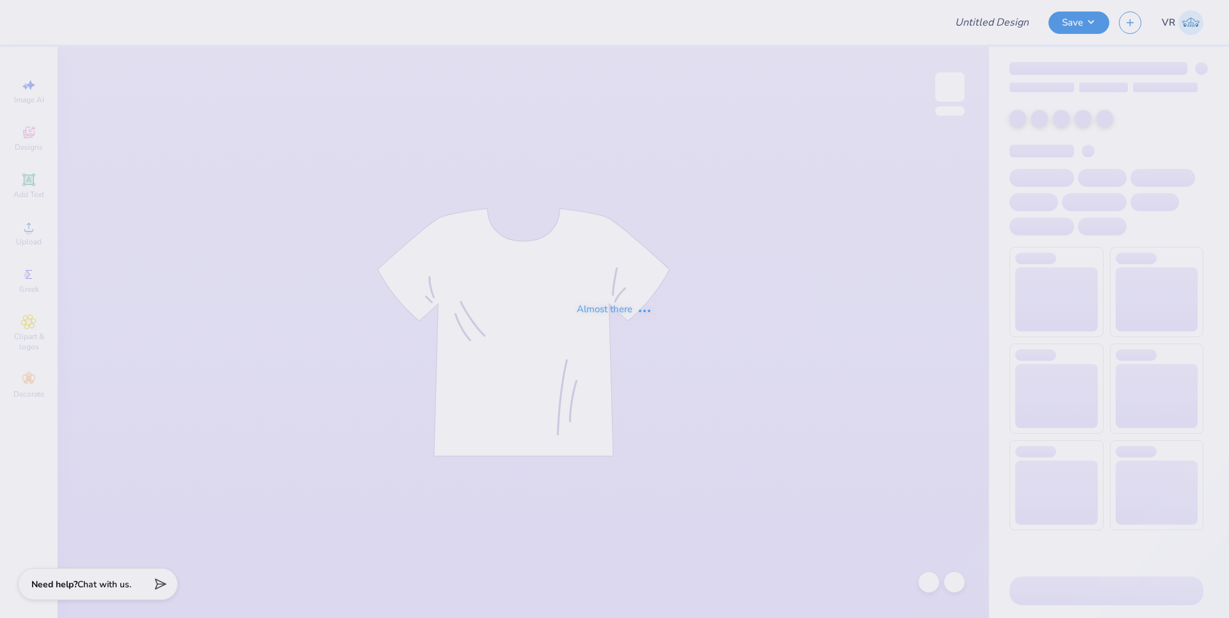
type input "Star Hoodies"
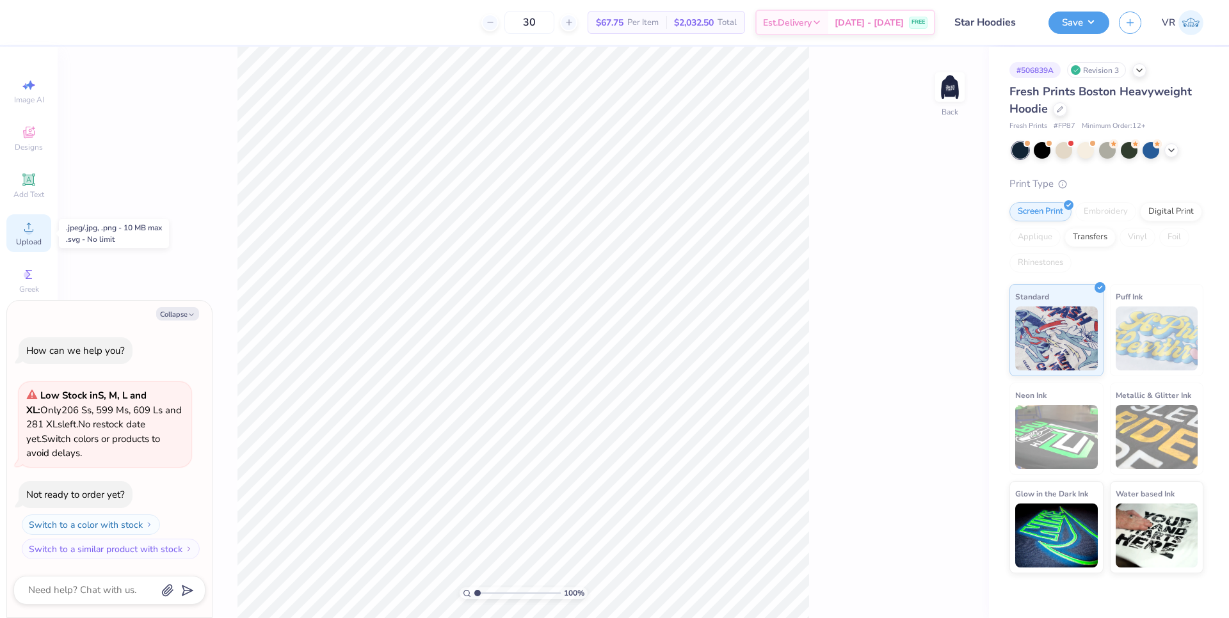
click at [34, 235] on div "Upload" at bounding box center [28, 233] width 45 height 38
type textarea "x"
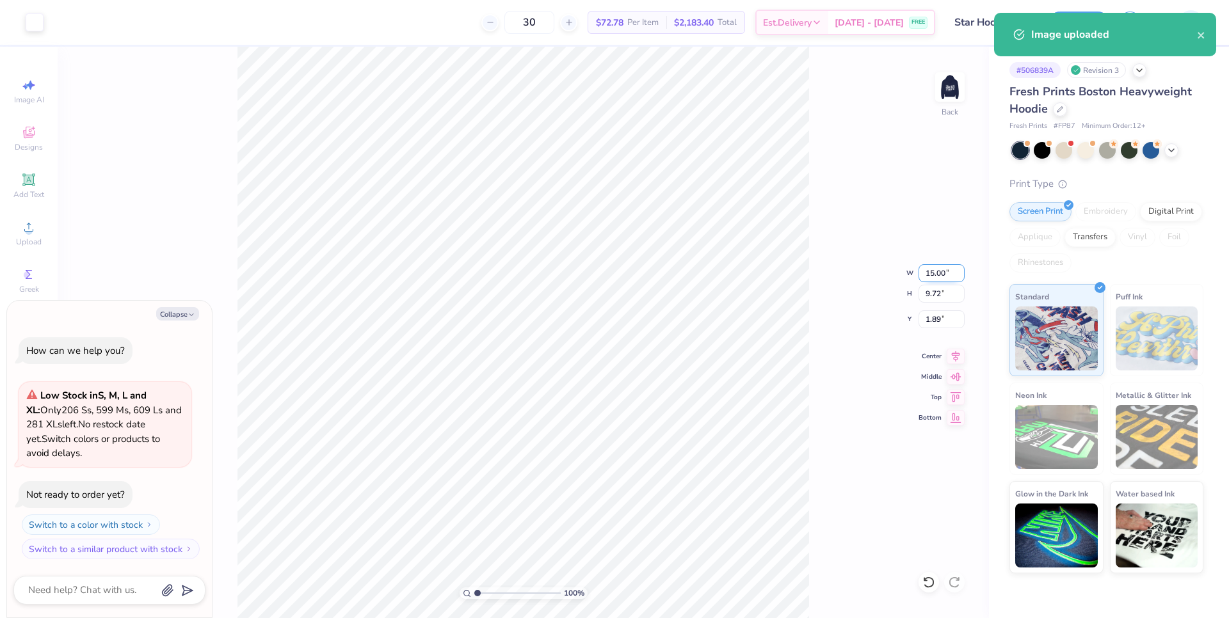
click at [935, 275] on input "15.00" at bounding box center [942, 273] width 46 height 18
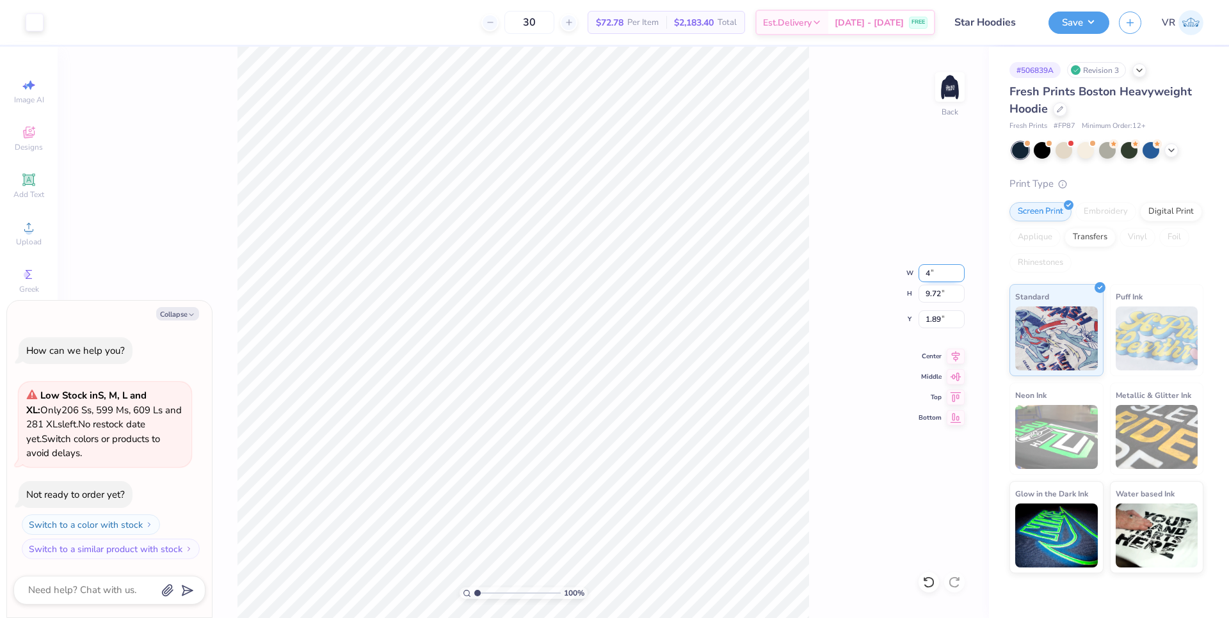
type input "4"
type textarea "x"
type input "4.00"
type input "2.59"
click at [934, 319] on input "5.45" at bounding box center [942, 319] width 46 height 18
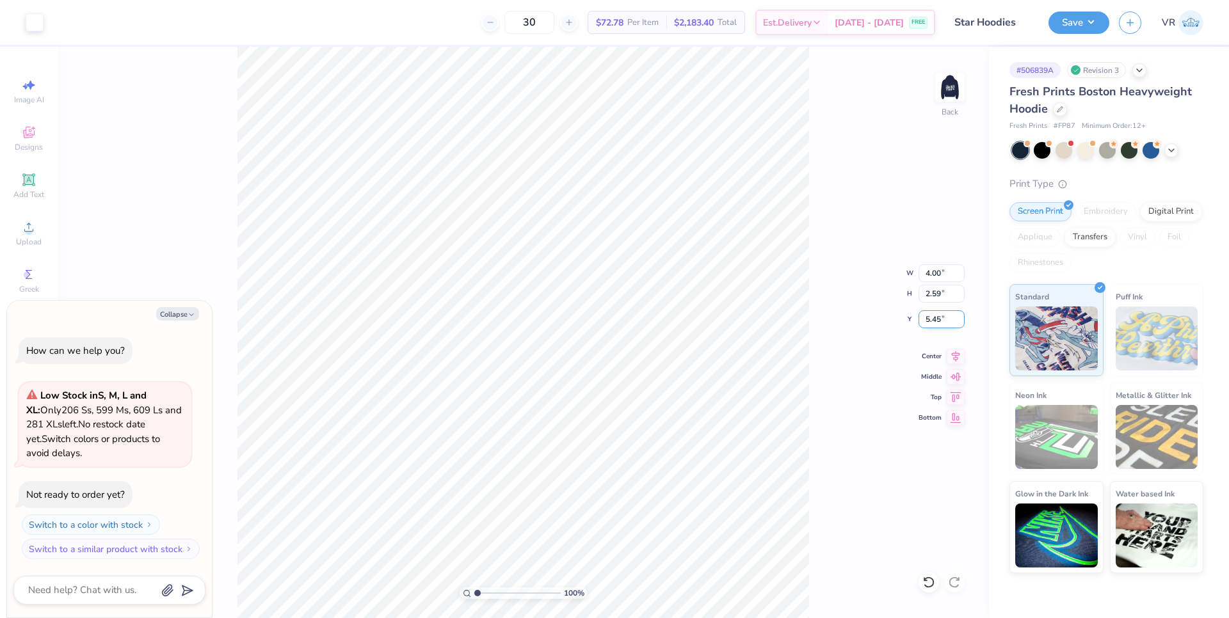
click at [934, 319] on input "5.45" at bounding box center [942, 319] width 46 height 18
type input "3"
type textarea "x"
type input "3.00"
click at [942, 104] on img at bounding box center [949, 86] width 51 height 51
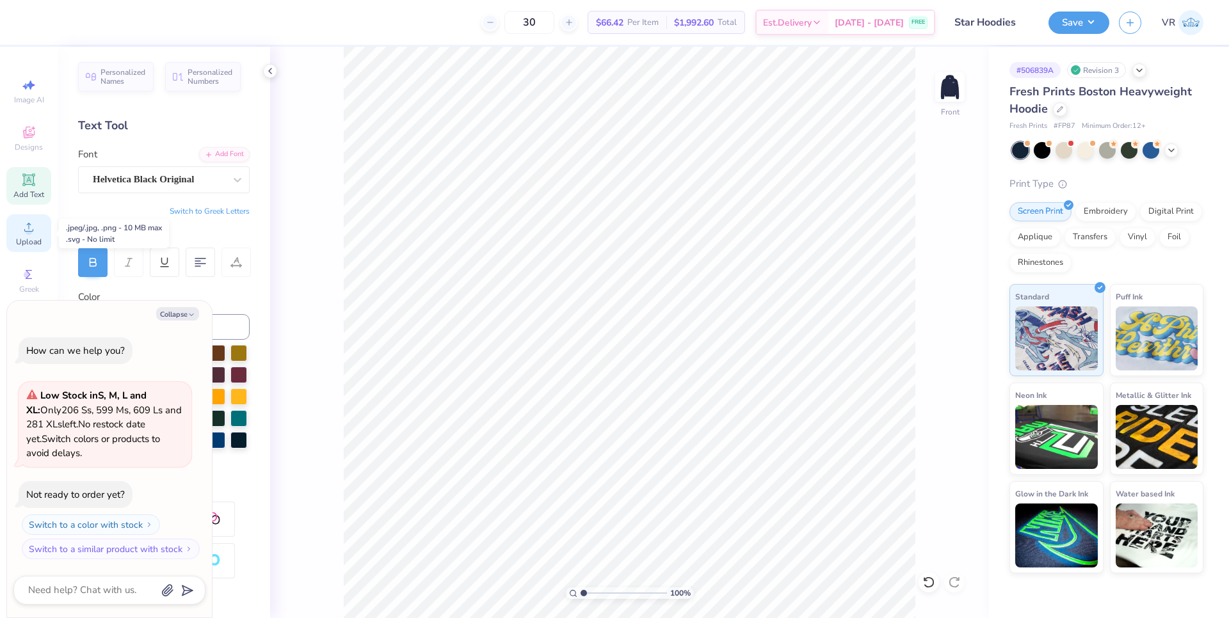
click at [35, 240] on span "Upload" at bounding box center [29, 242] width 26 height 10
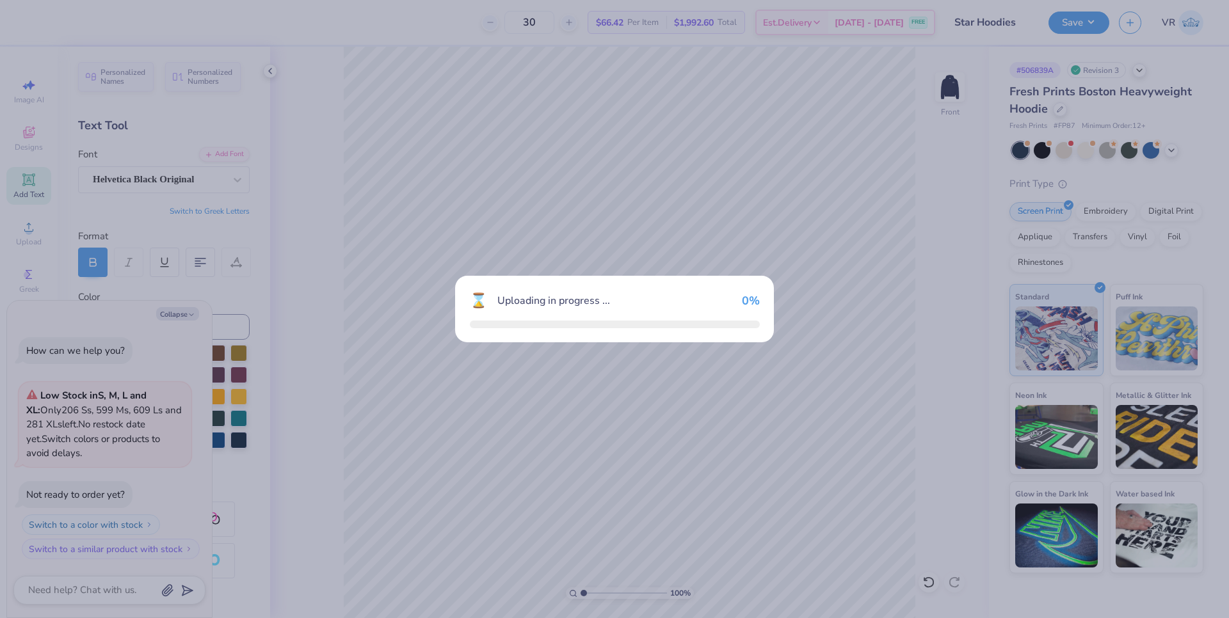
type textarea "x"
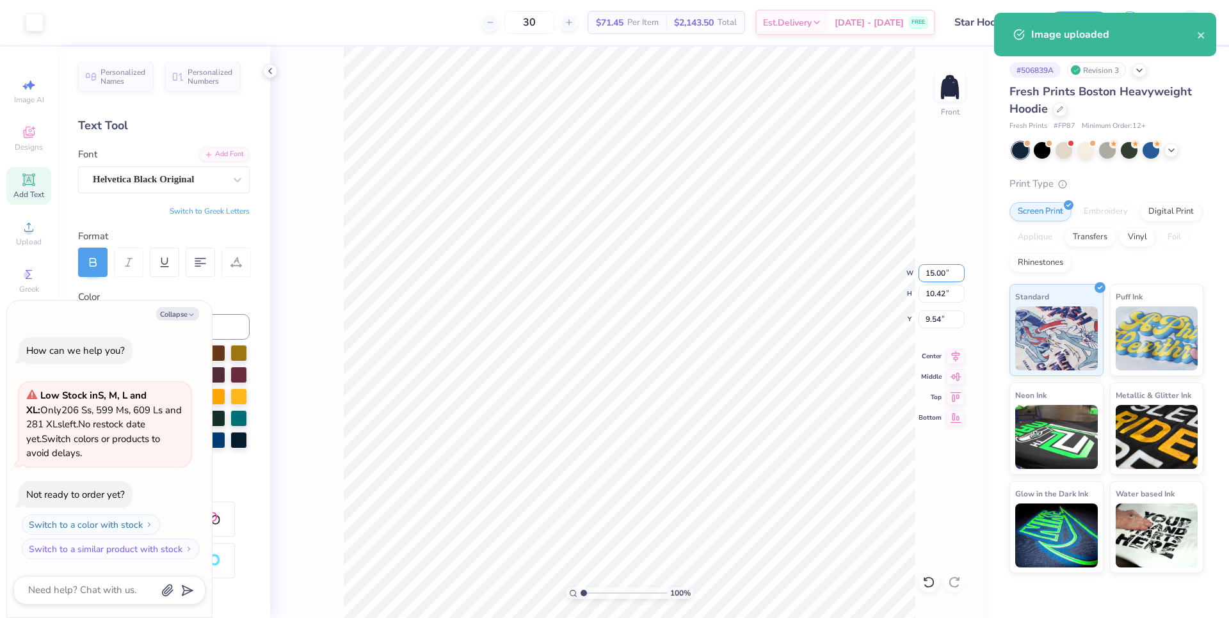
click at [929, 273] on input "15.00" at bounding box center [942, 273] width 46 height 18
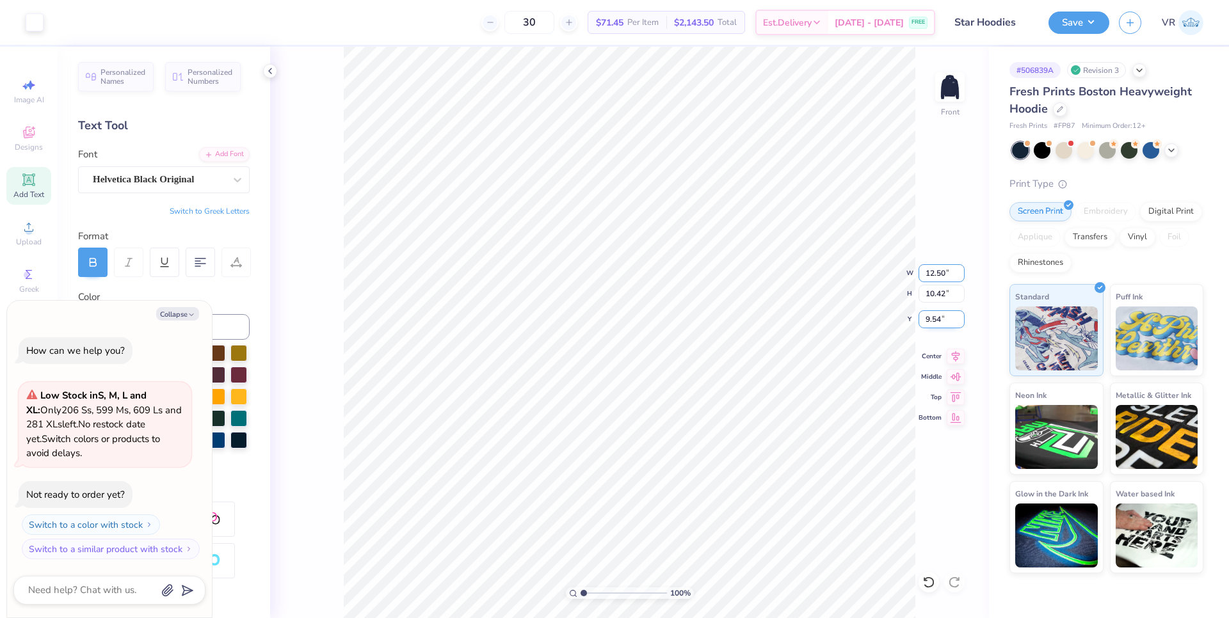
type input "12.50"
click at [932, 319] on input "9.54" at bounding box center [942, 319] width 46 height 18
type textarea "x"
type input "8.69"
click at [932, 319] on input "10.41" at bounding box center [942, 319] width 46 height 18
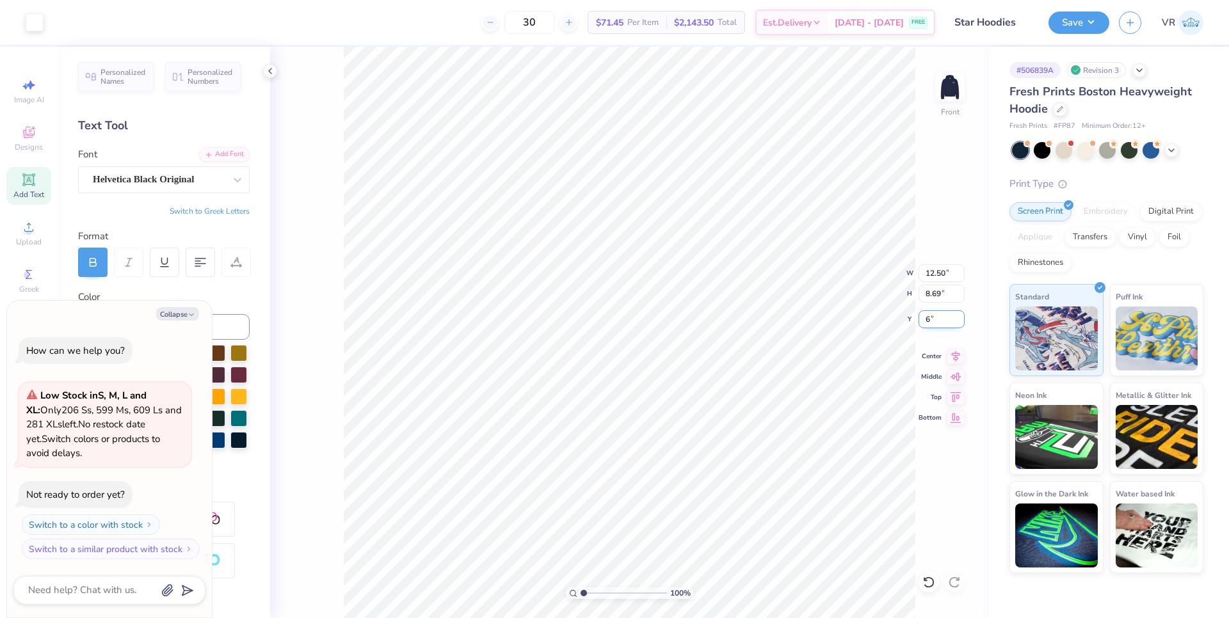
type input "6"
type textarea "x"
type input "6.00"
click at [1093, 27] on button "Save" at bounding box center [1079, 21] width 61 height 22
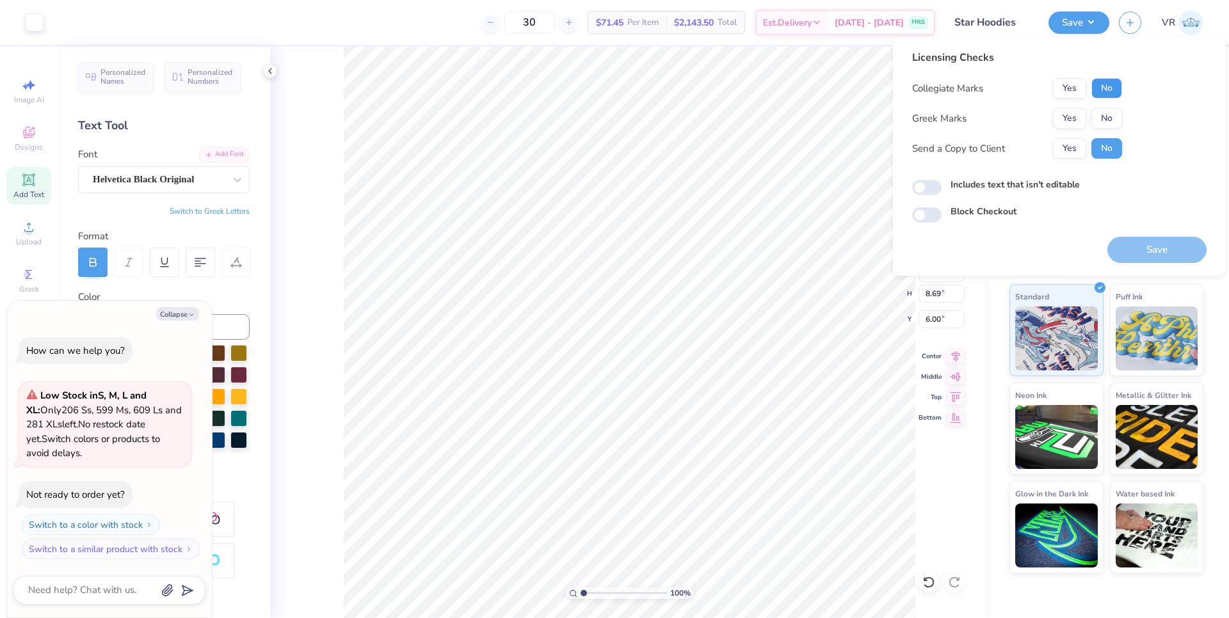
click at [1113, 84] on button "No" at bounding box center [1106, 88] width 31 height 20
click at [1070, 130] on div "Collegiate Marks Yes No Greek Marks Yes No Send a Copy to Client Yes No" at bounding box center [1017, 118] width 210 height 81
click at [1071, 126] on button "Yes" at bounding box center [1069, 118] width 33 height 20
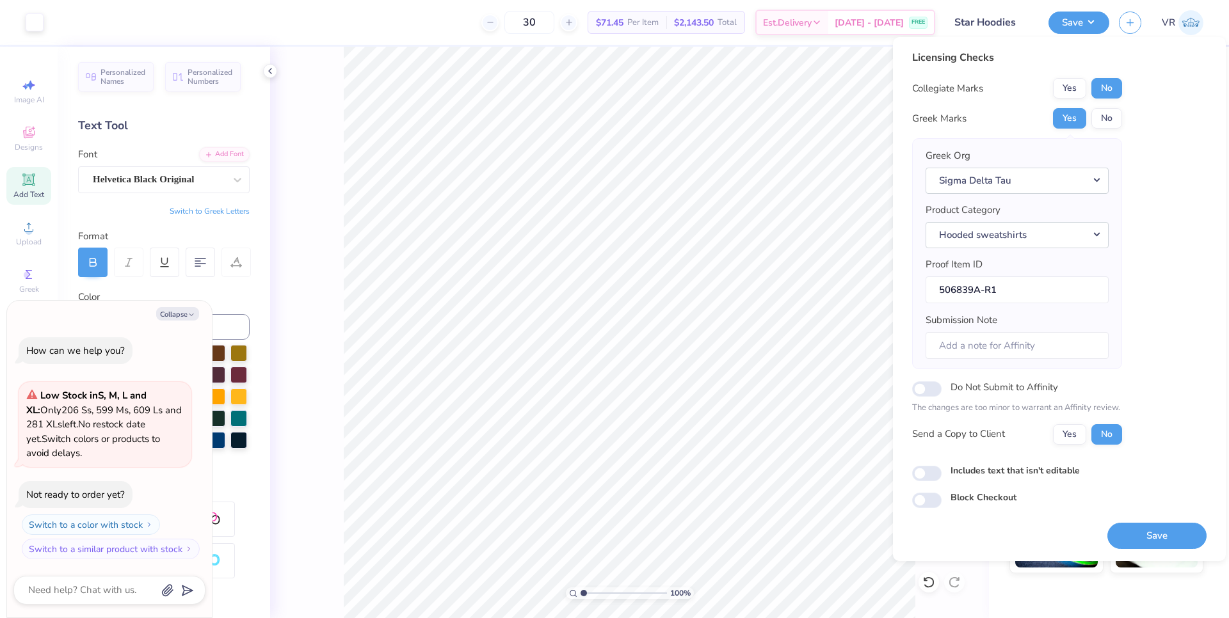
drag, startPoint x: 1154, startPoint y: 530, endPoint x: 1161, endPoint y: 533, distance: 8.1
click at [1154, 530] on button "Save" at bounding box center [1156, 536] width 99 height 26
type textarea "x"
